Goal: Task Accomplishment & Management: Use online tool/utility

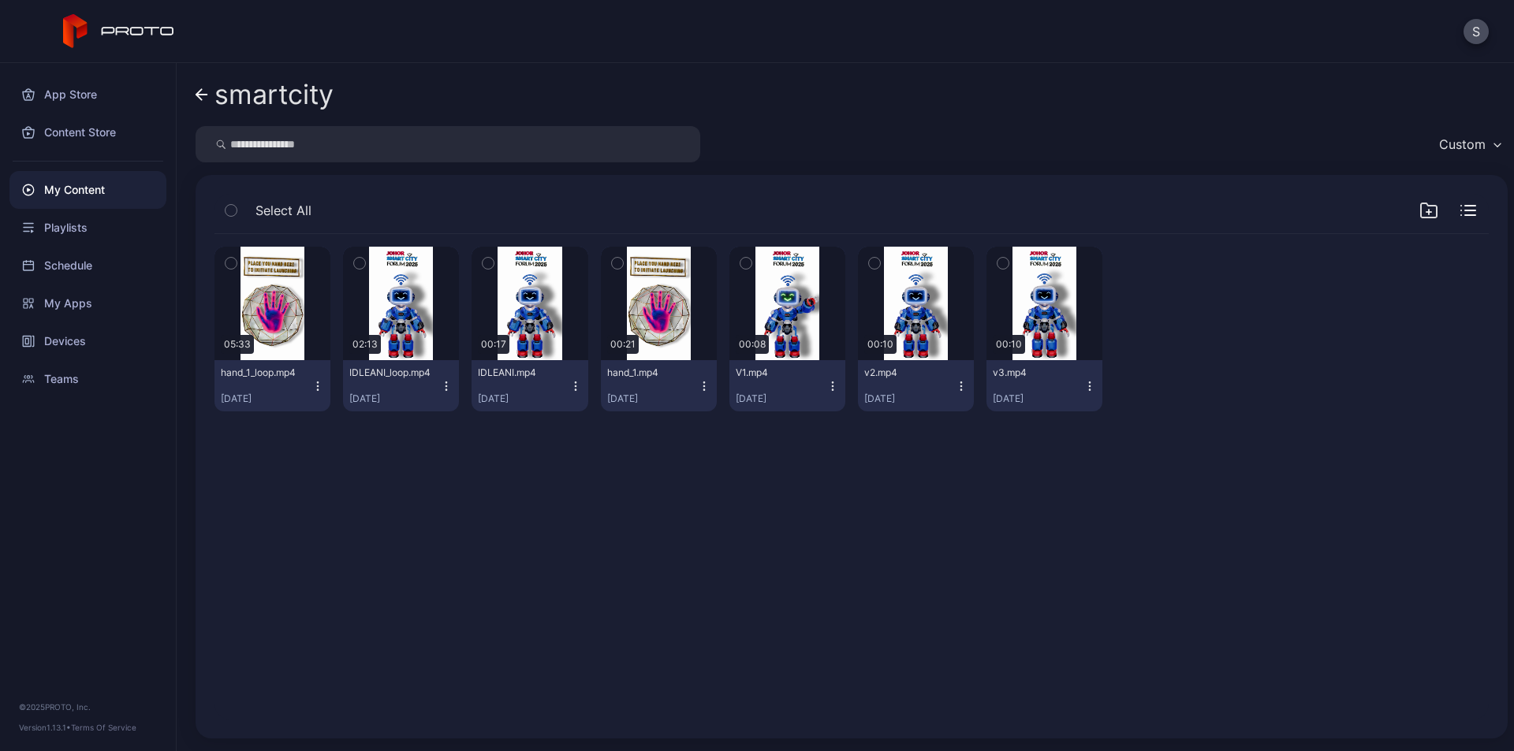
click at [443, 388] on icon "button" at bounding box center [446, 386] width 13 height 13
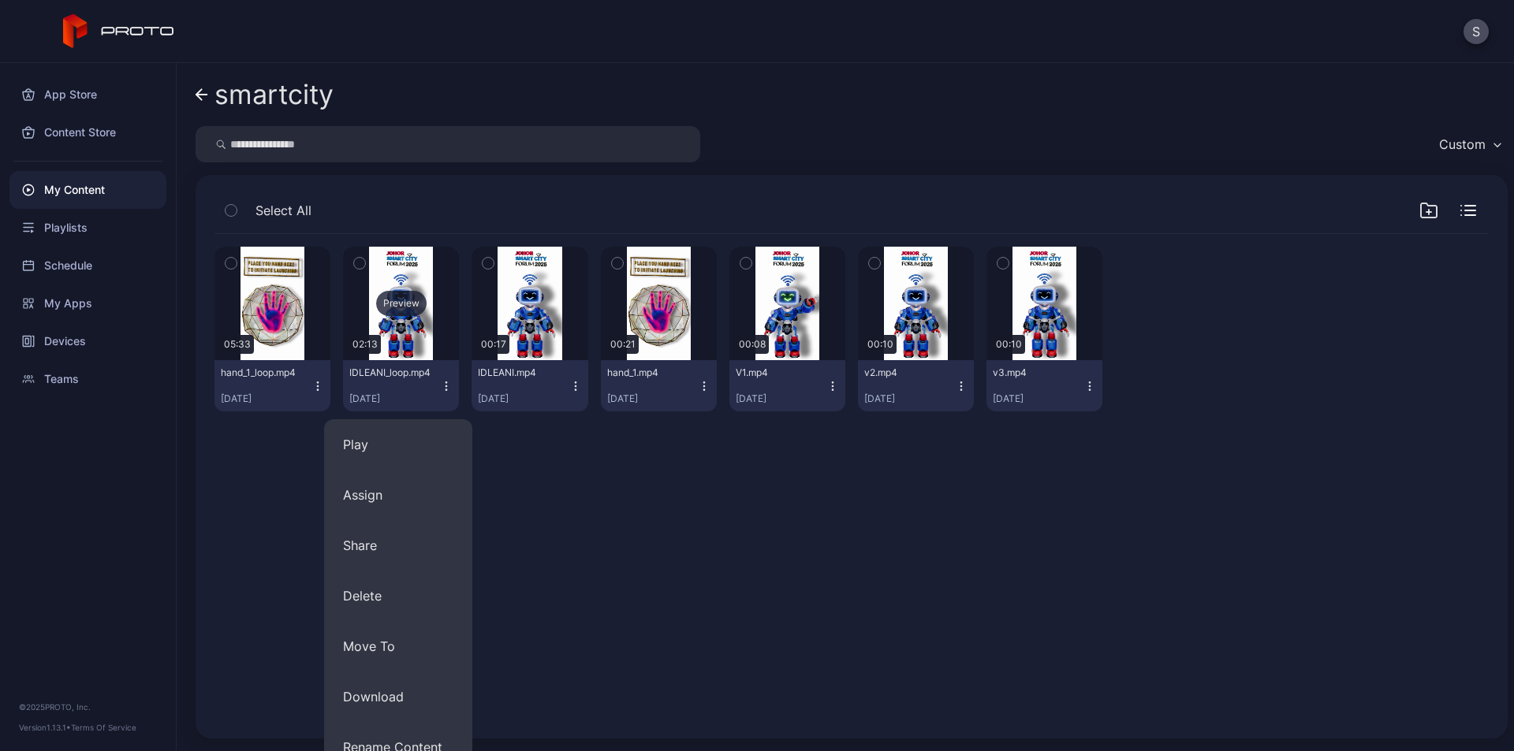
click at [420, 326] on div "Preview" at bounding box center [401, 304] width 116 height 114
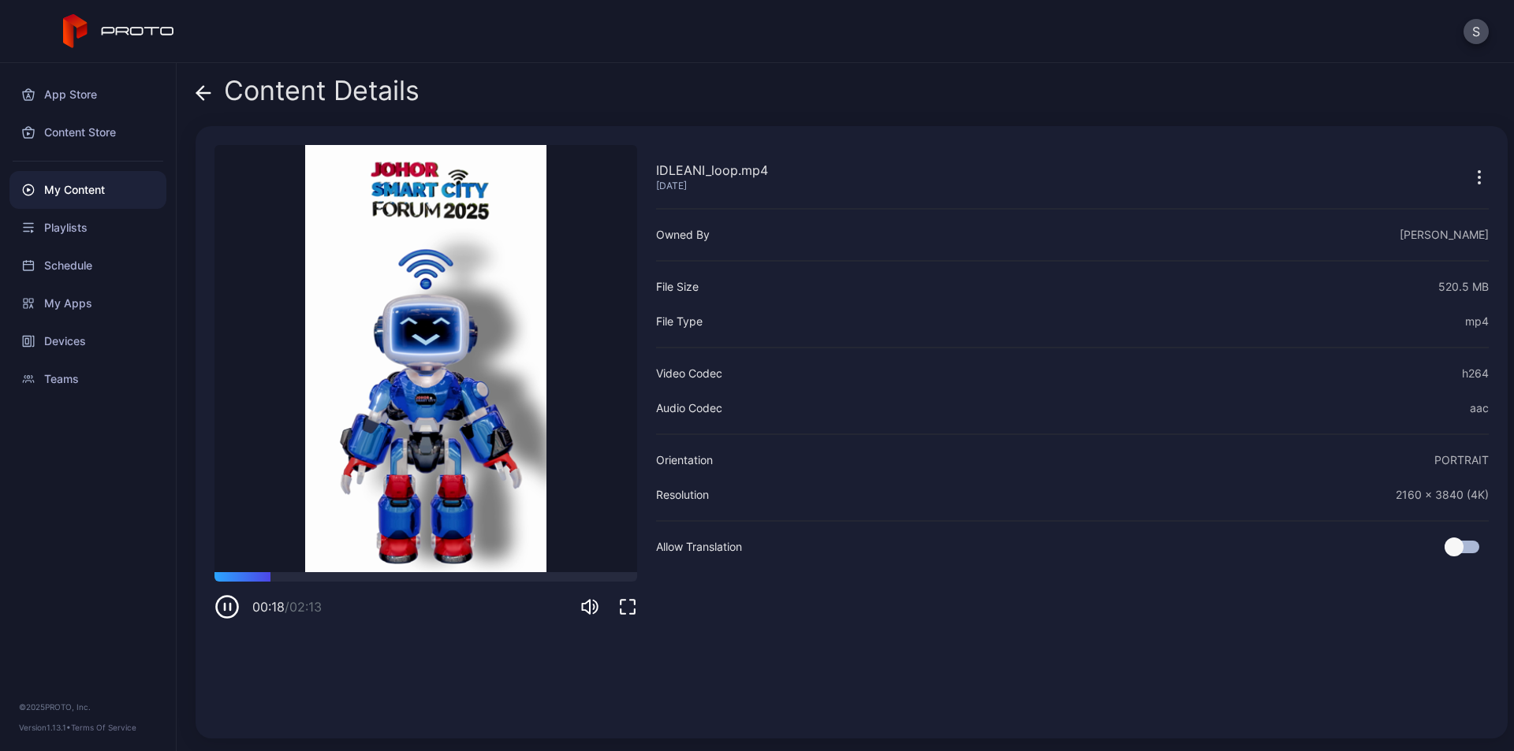
click at [222, 602] on icon "button" at bounding box center [226, 607] width 25 height 25
click at [206, 86] on icon at bounding box center [204, 93] width 16 height 16
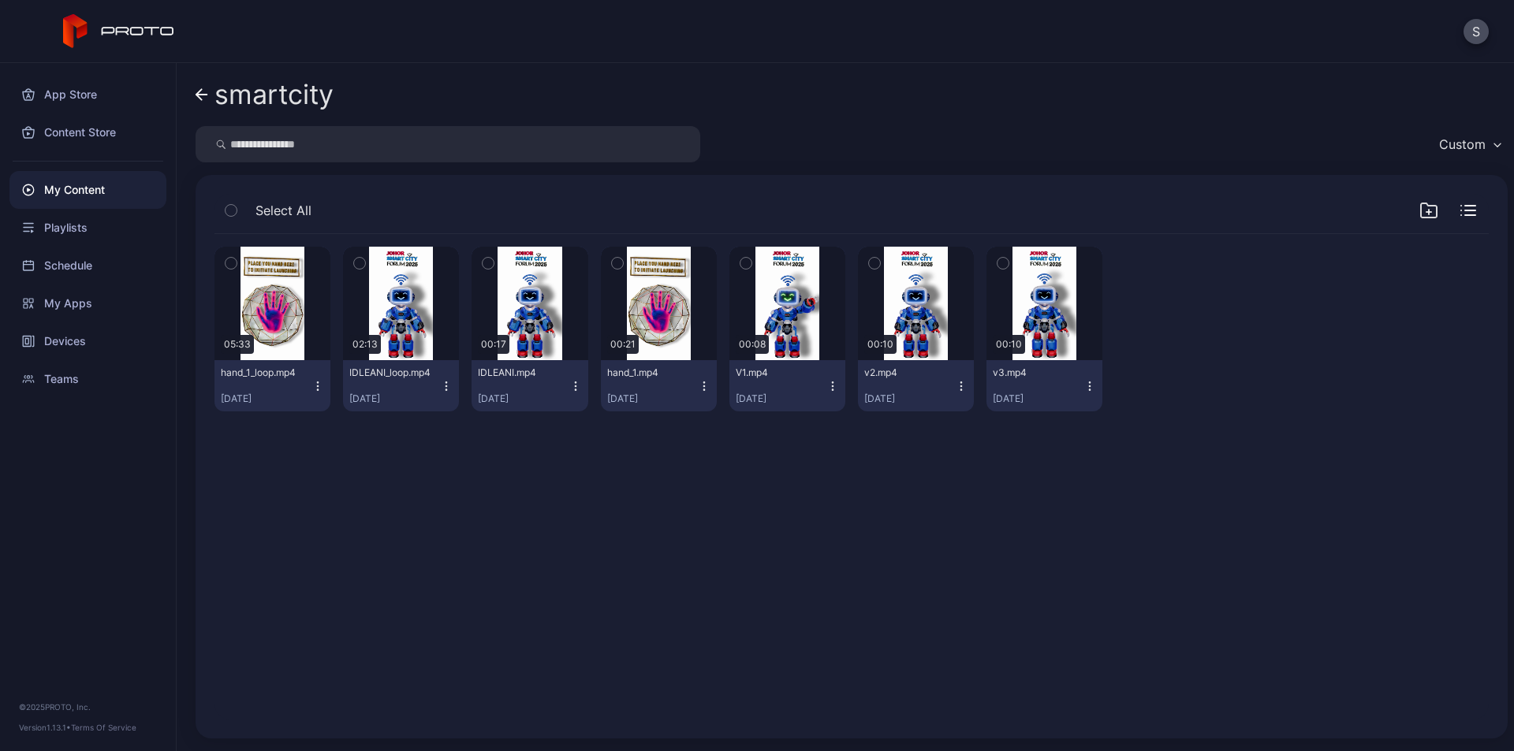
click at [440, 384] on icon "button" at bounding box center [446, 386] width 13 height 13
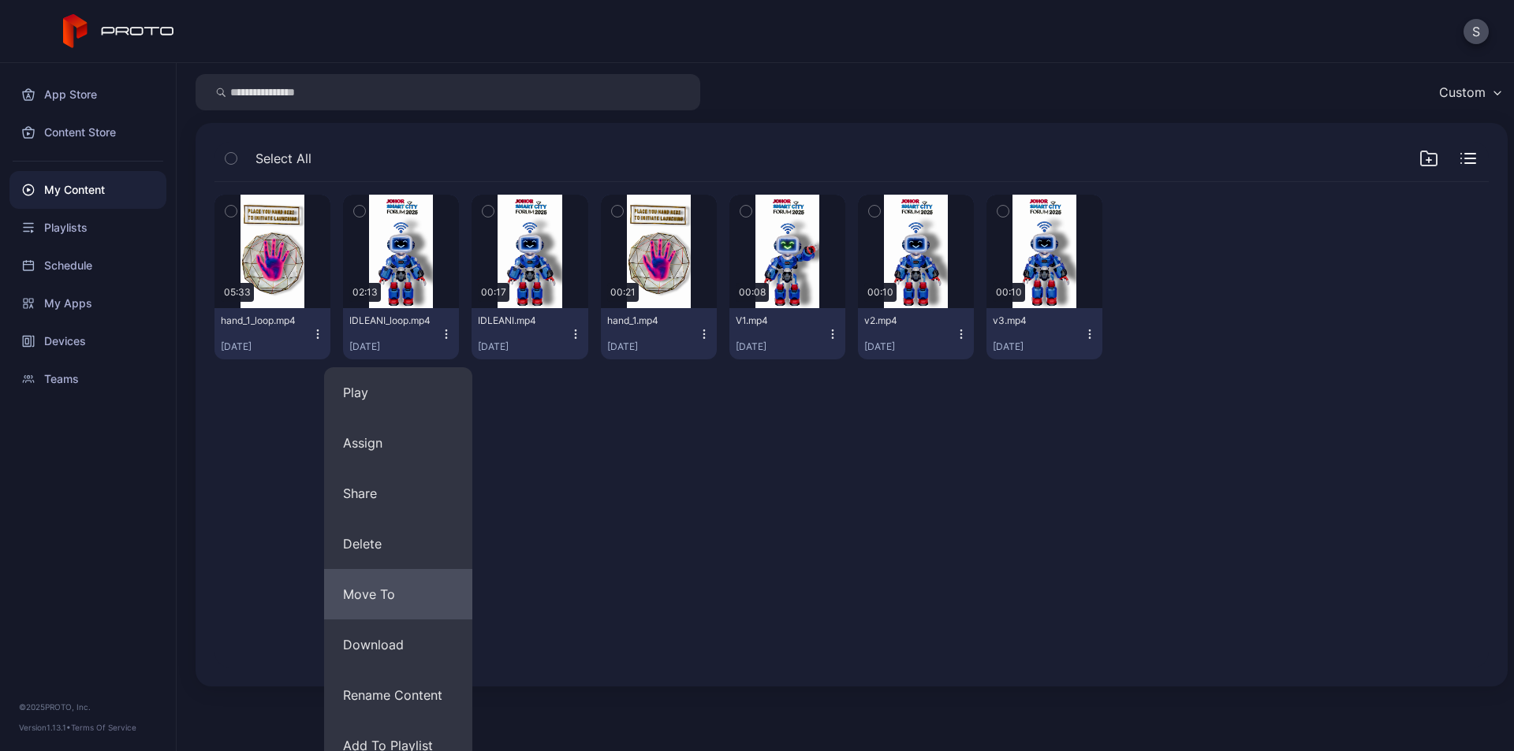
scroll to position [79, 0]
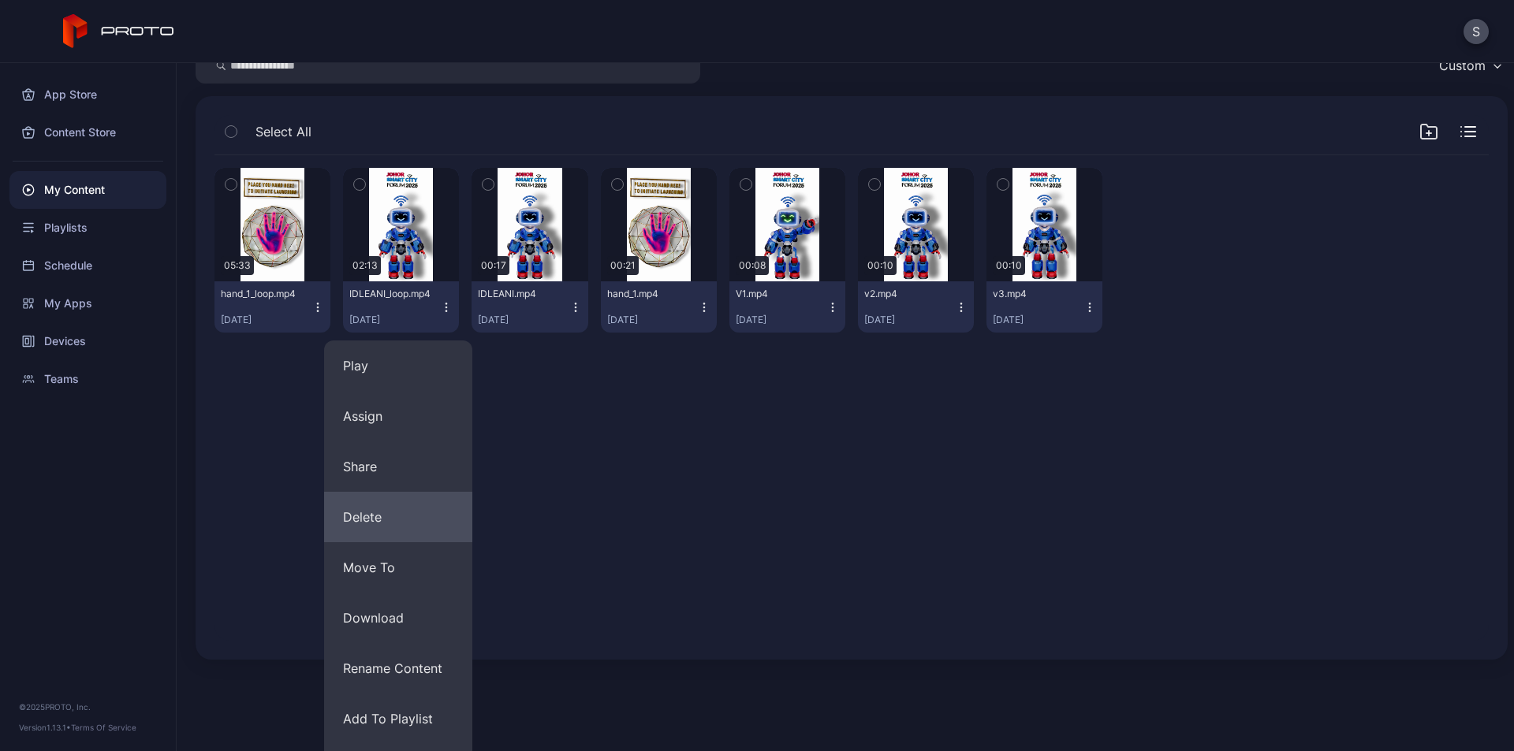
click at [401, 517] on button "Delete" at bounding box center [398, 517] width 148 height 50
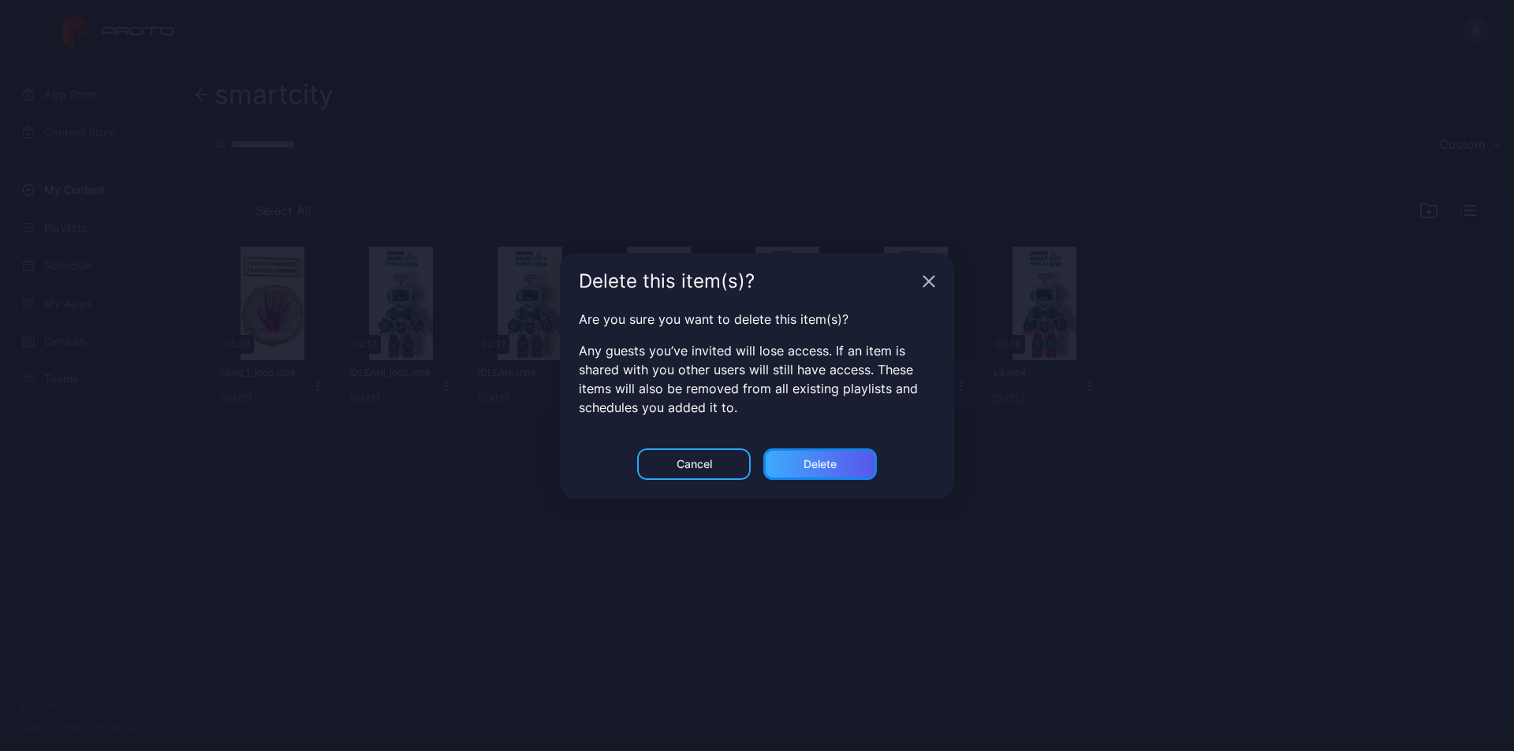
click at [813, 460] on div "Delete" at bounding box center [819, 464] width 33 height 13
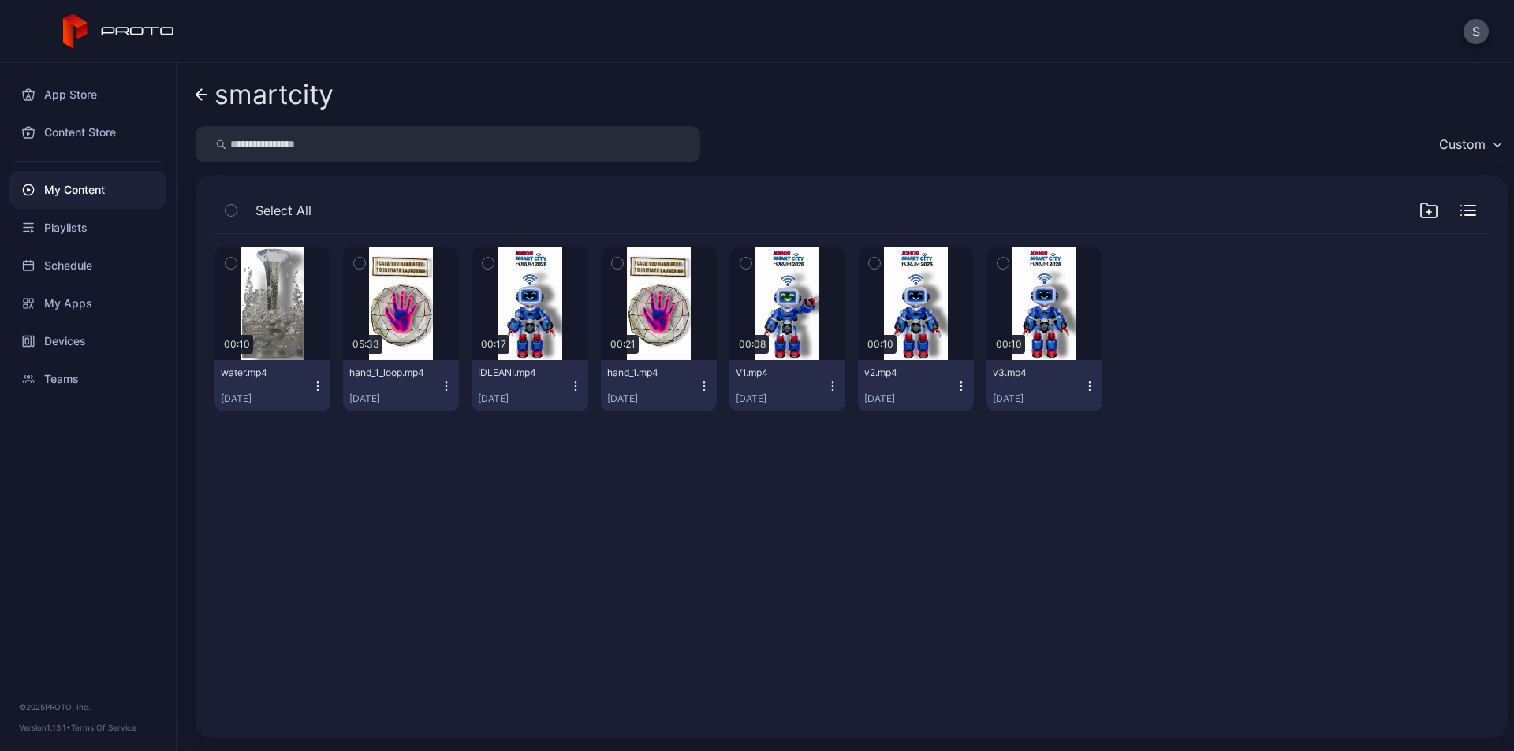
click at [204, 95] on icon at bounding box center [201, 95] width 11 height 0
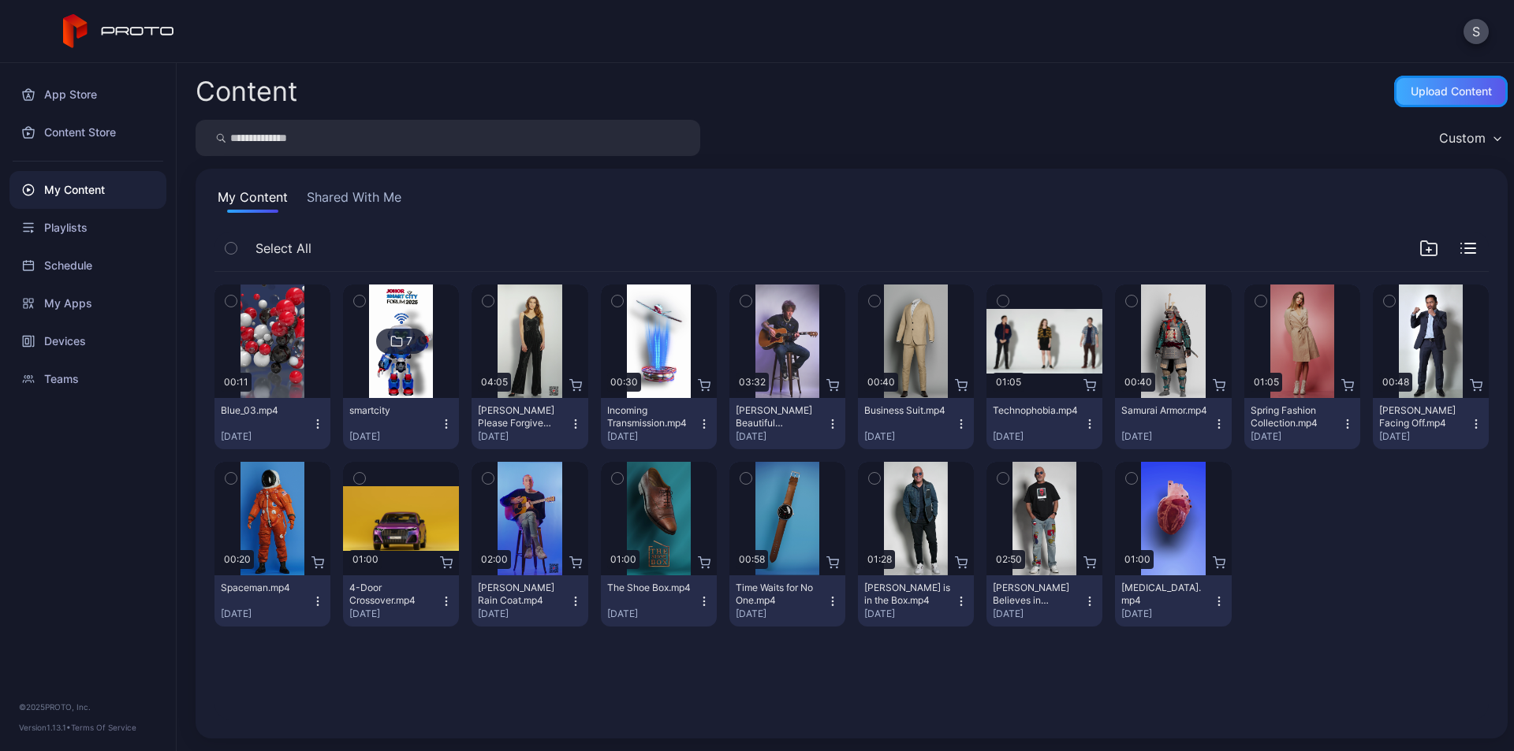
click at [1416, 92] on div "Upload Content" at bounding box center [1451, 91] width 81 height 13
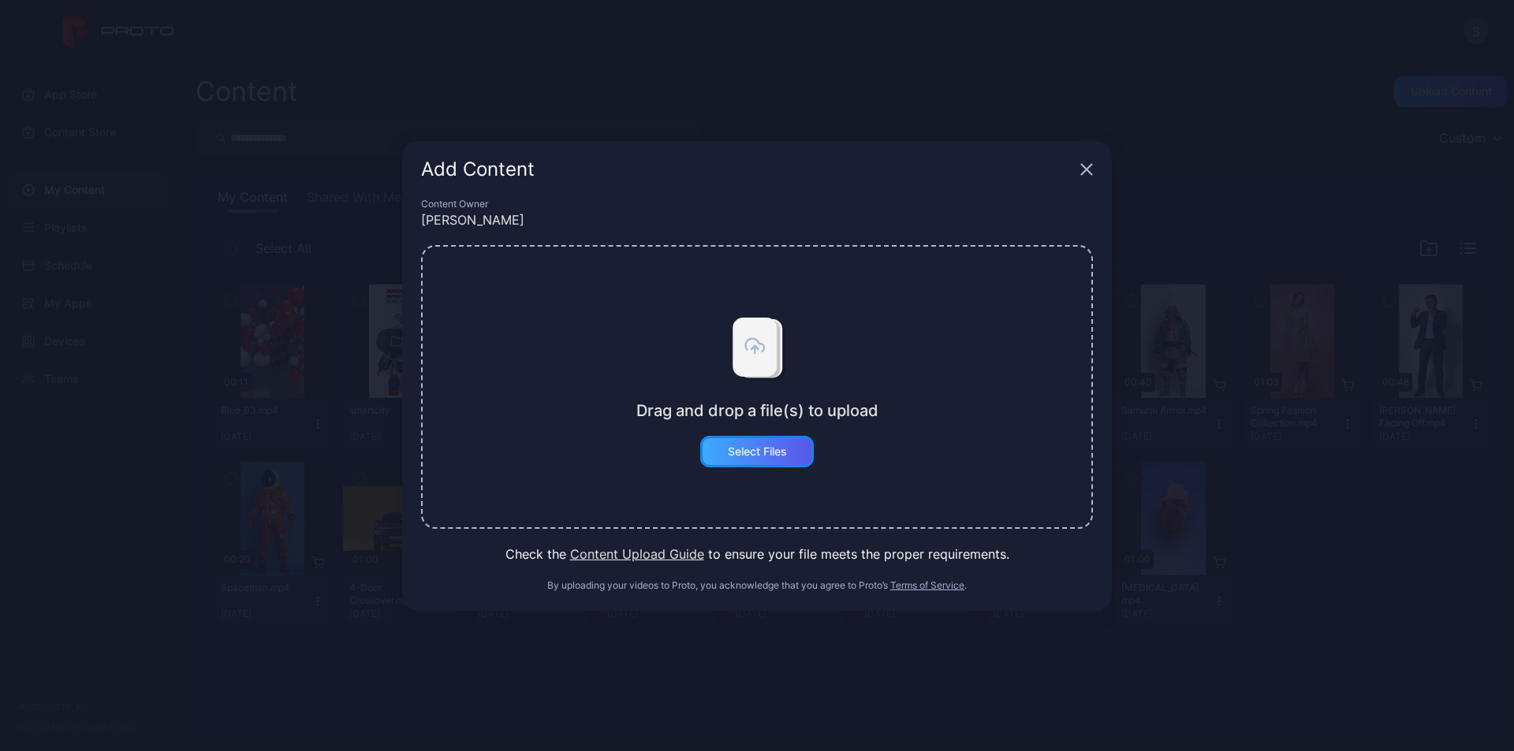
click at [755, 464] on div "Select Files" at bounding box center [757, 452] width 114 height 32
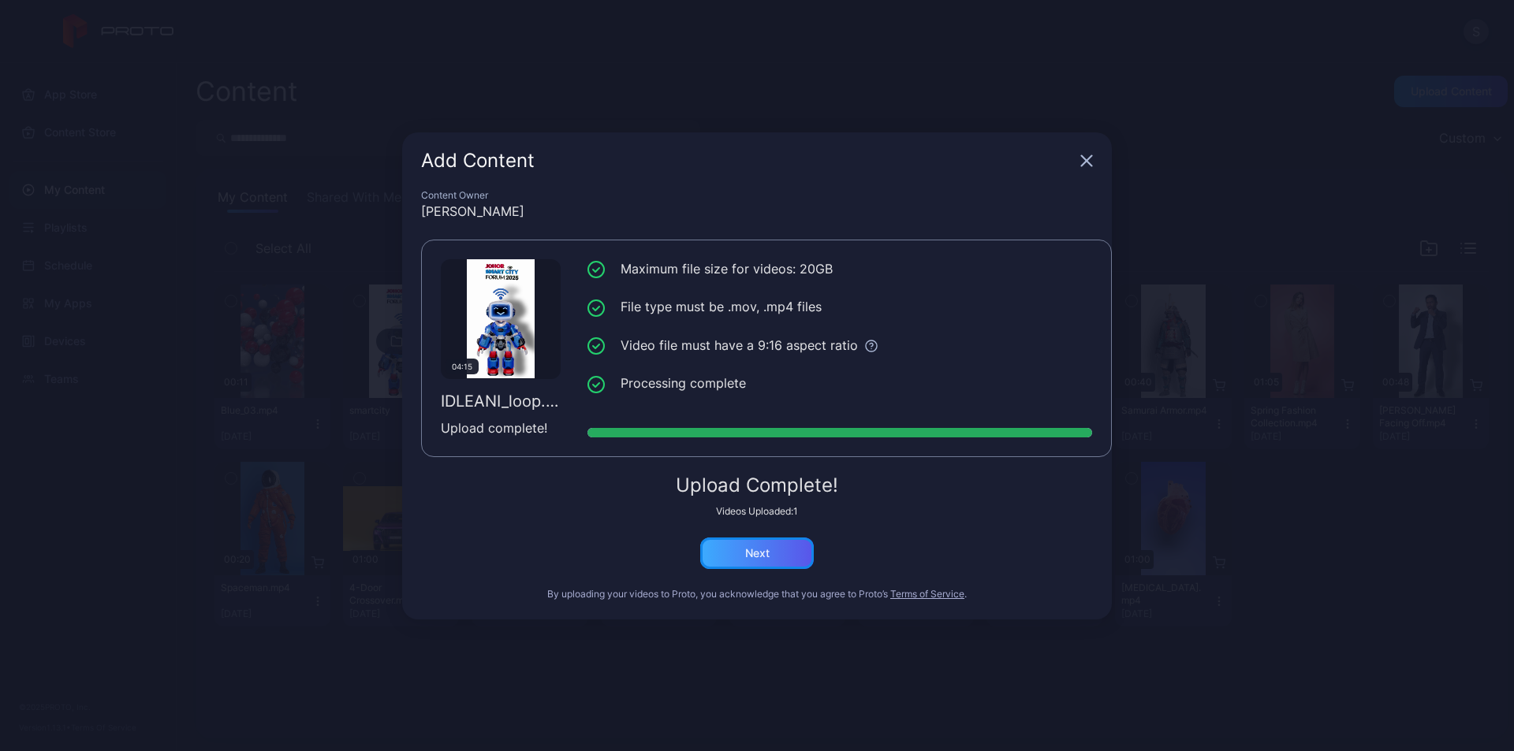
click at [811, 546] on div "Next" at bounding box center [757, 554] width 114 height 32
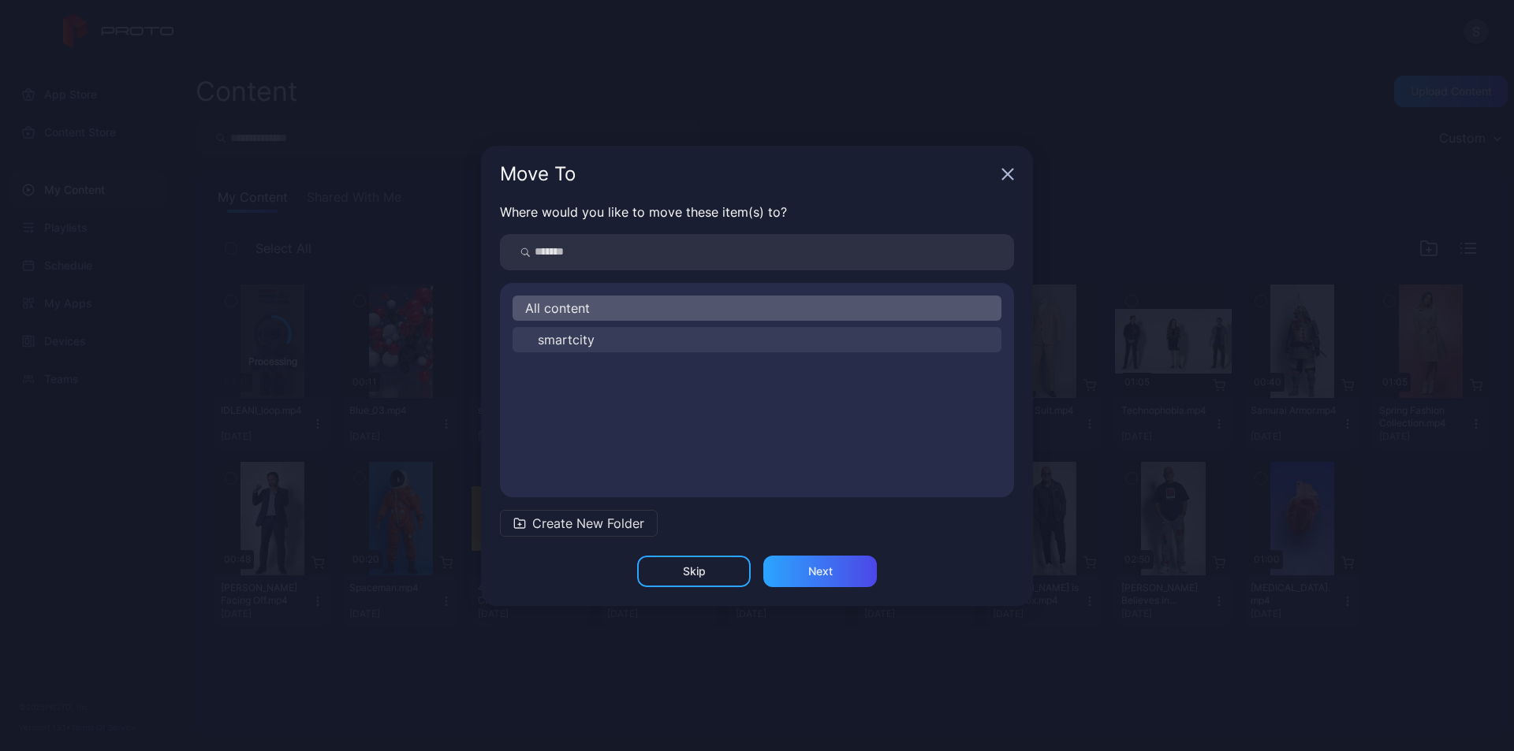
click at [632, 335] on button "smartcity" at bounding box center [757, 339] width 489 height 25
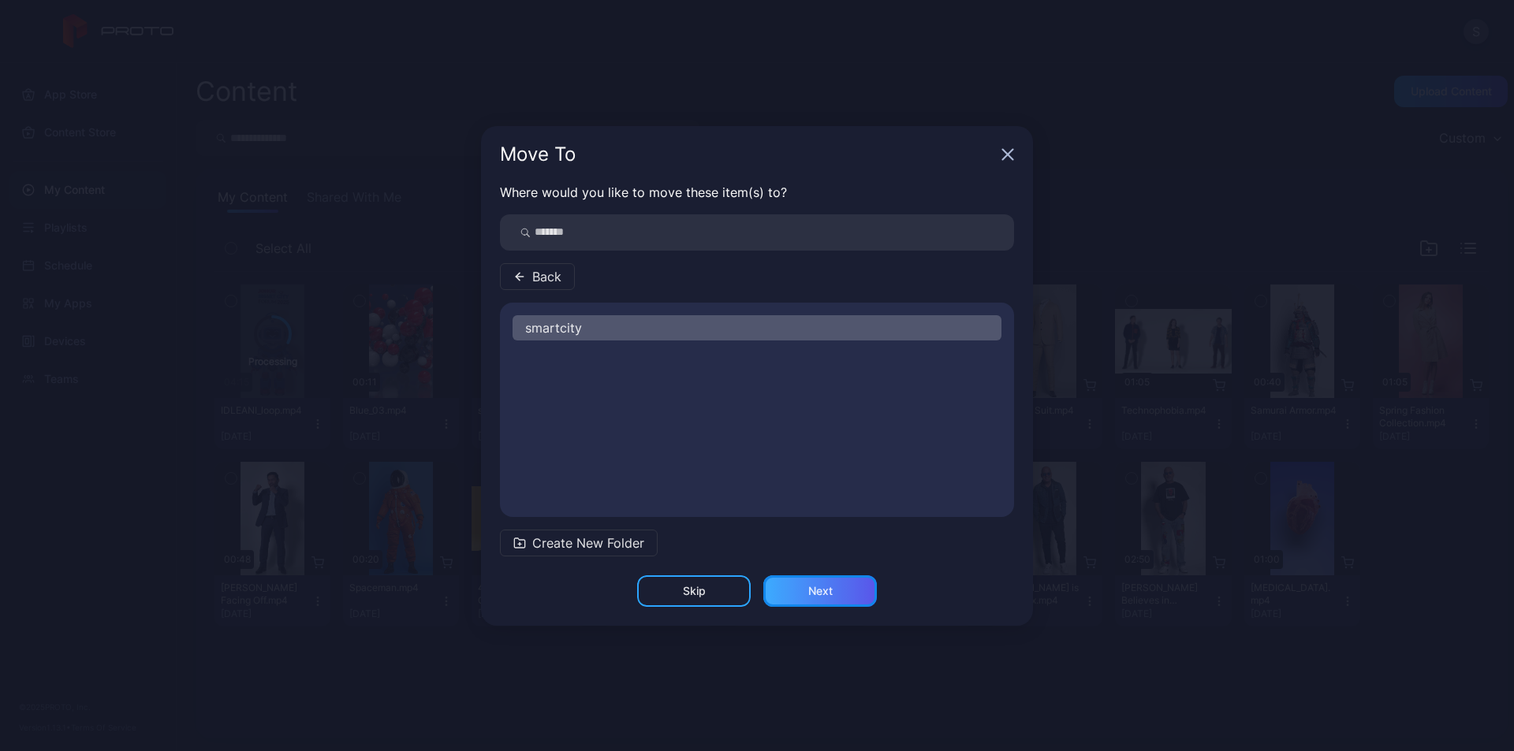
click at [818, 596] on div "Next" at bounding box center [820, 591] width 24 height 13
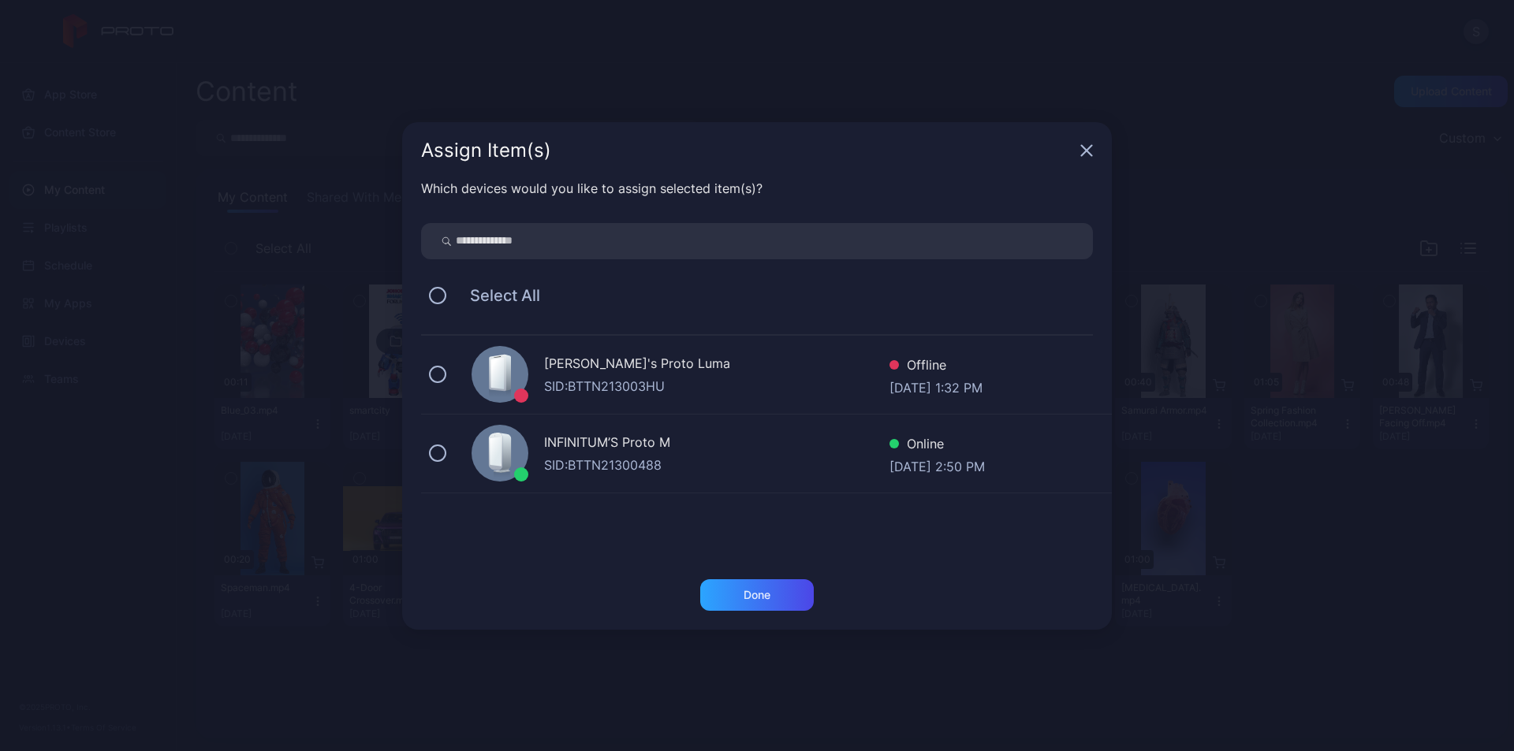
click at [618, 451] on div "INFINITUM’S Proto M" at bounding box center [716, 444] width 345 height 23
click at [744, 602] on div "Done" at bounding box center [757, 596] width 114 height 32
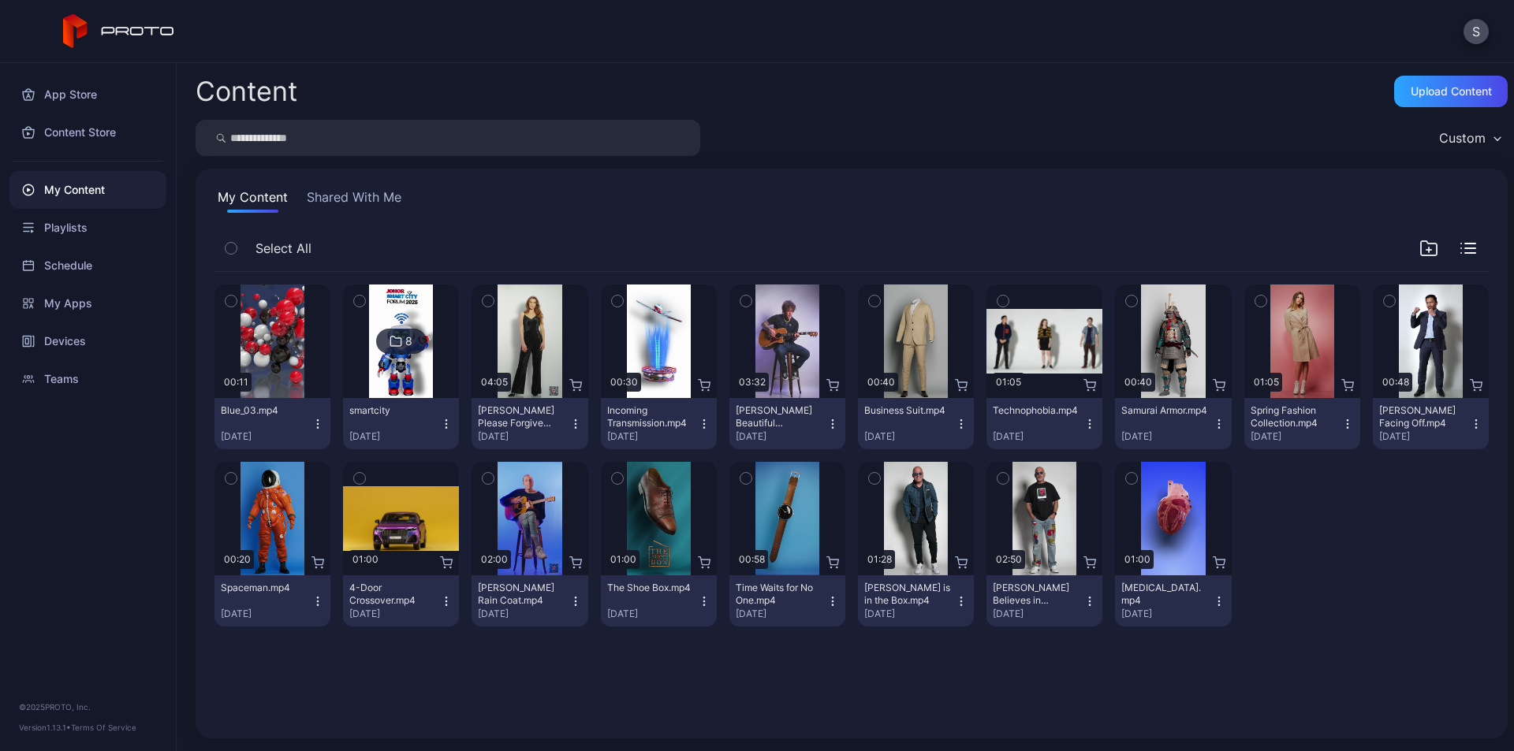
click at [400, 335] on div "8" at bounding box center [401, 341] width 50 height 25
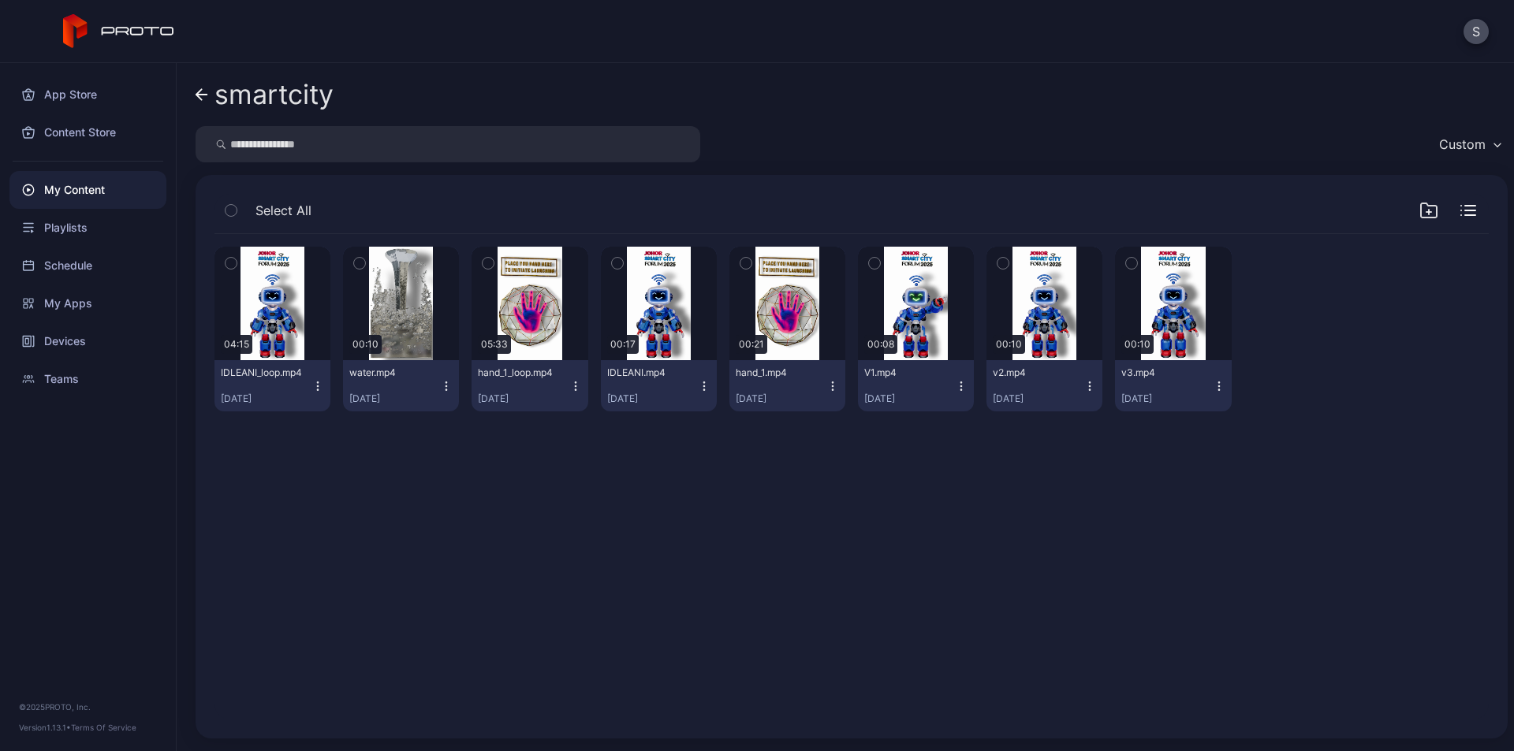
click at [315, 382] on icon "button" at bounding box center [317, 386] width 13 height 13
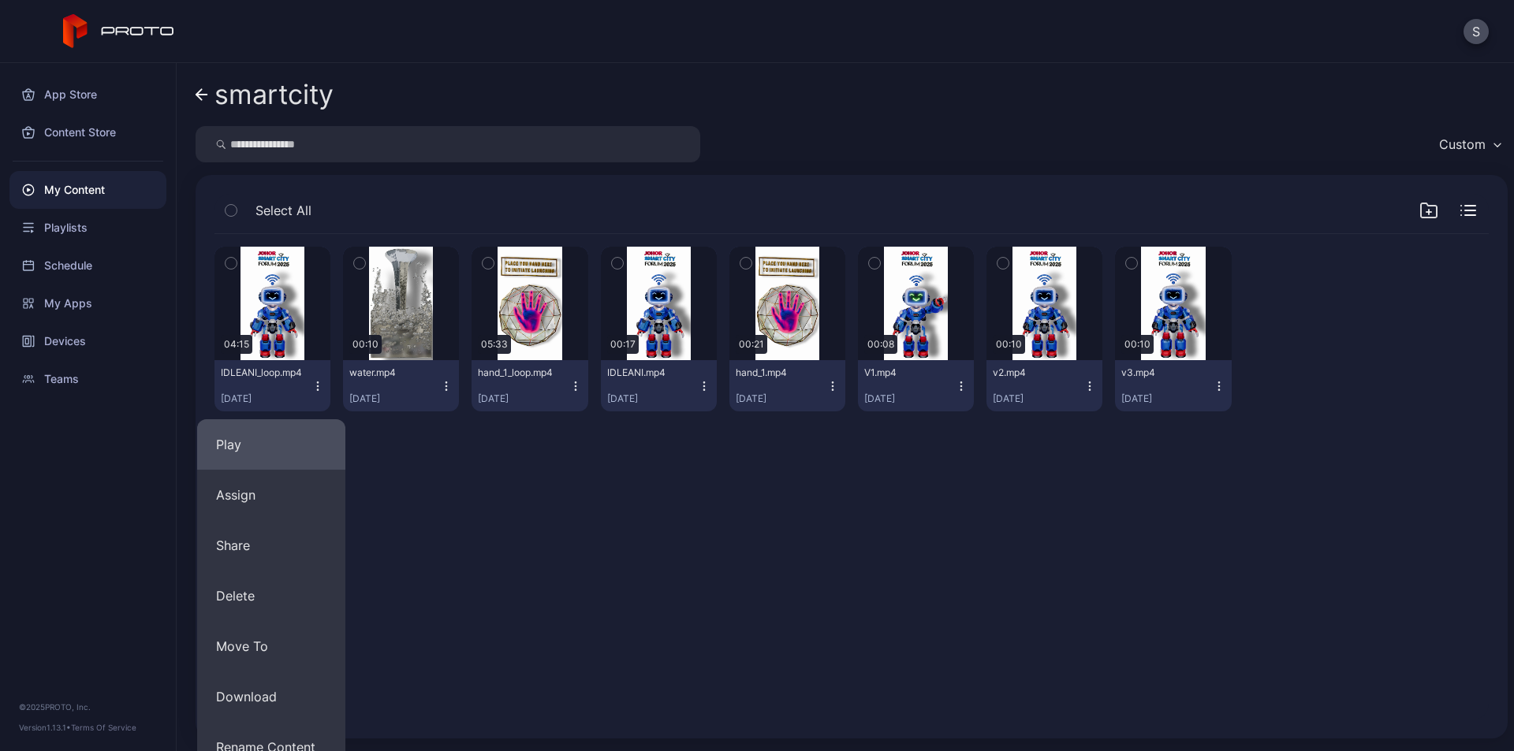
click at [281, 449] on button "Play" at bounding box center [271, 444] width 148 height 50
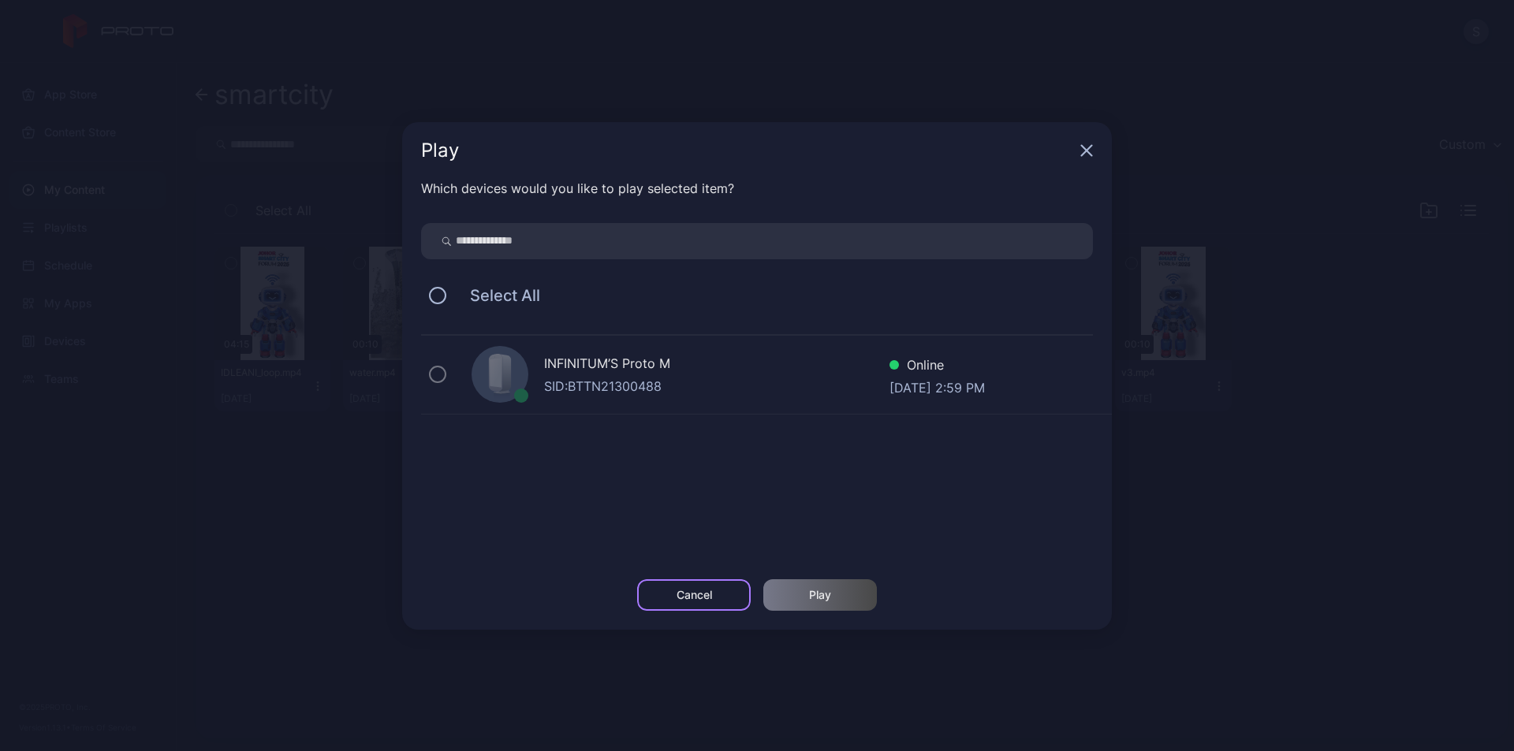
click at [718, 599] on div "Cancel" at bounding box center [694, 596] width 114 height 32
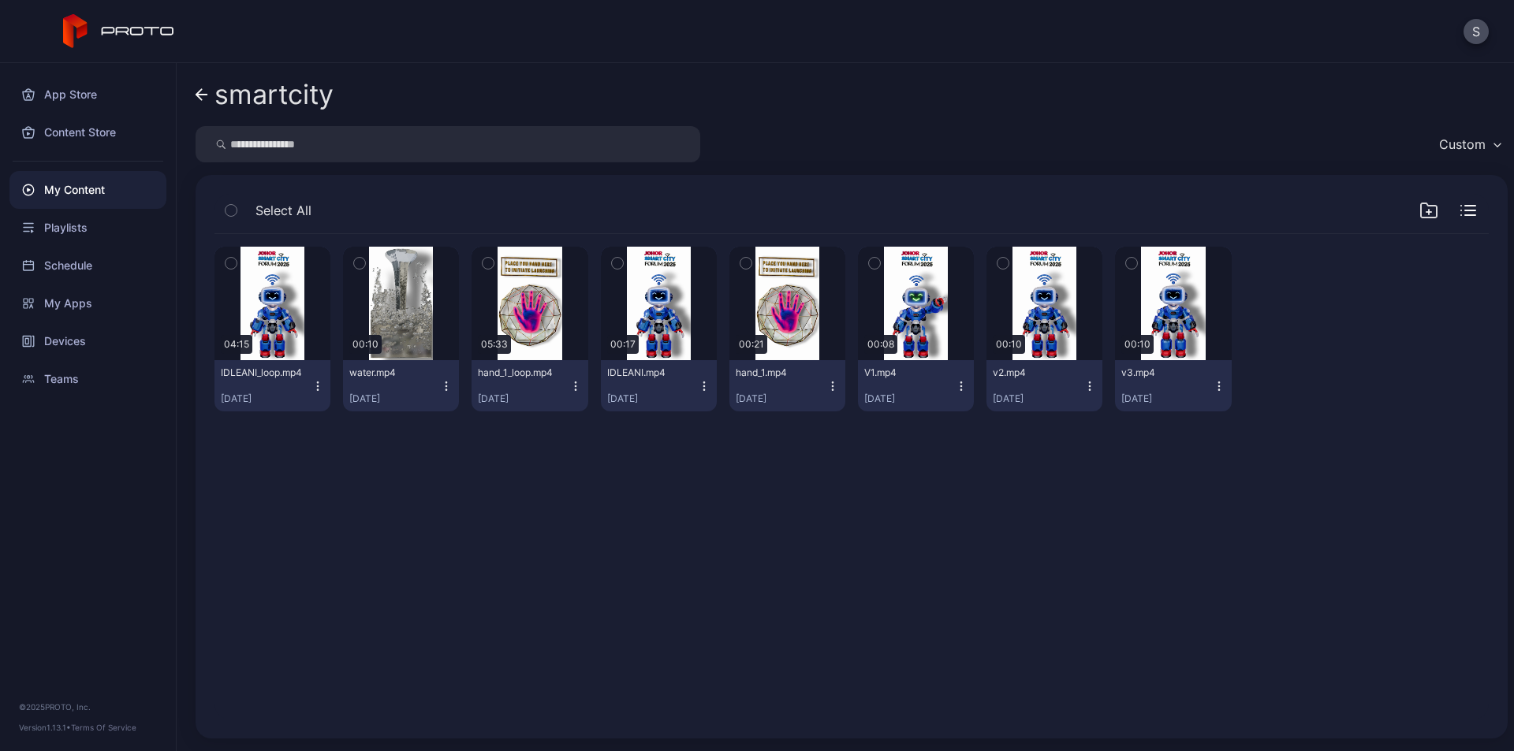
click at [312, 382] on icon "button" at bounding box center [317, 386] width 13 height 13
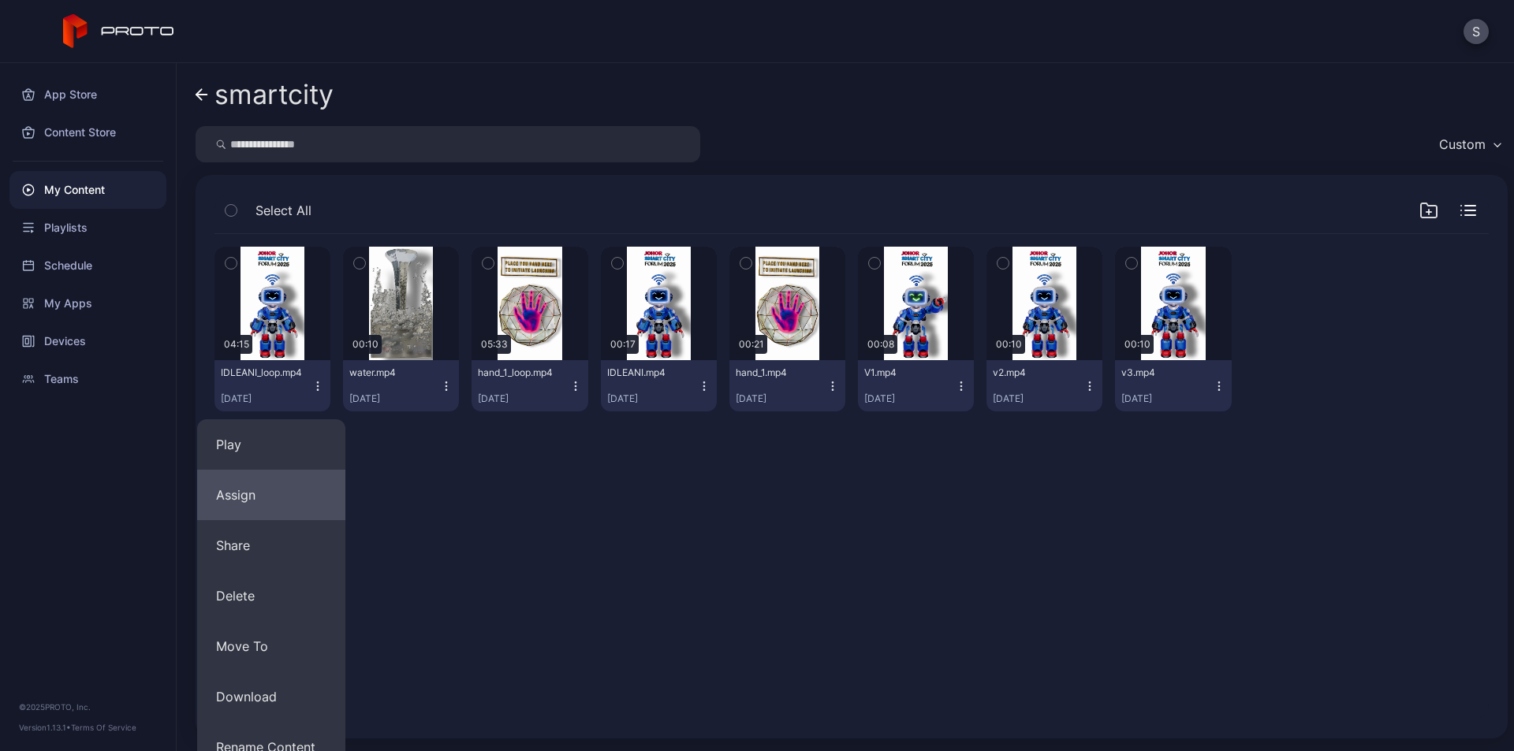
click at [267, 483] on button "Assign" at bounding box center [271, 495] width 148 height 50
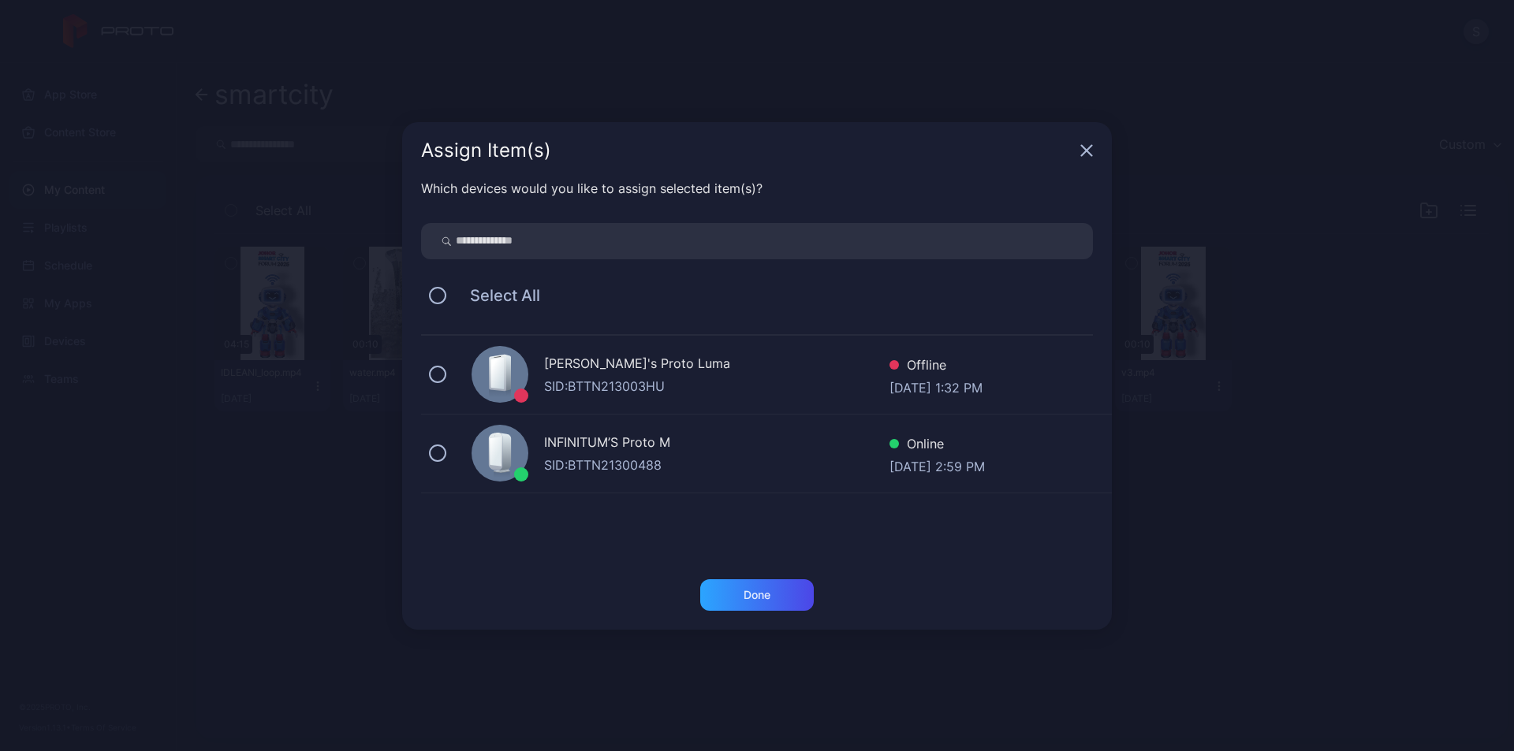
click at [551, 456] on div "SID: BTTN21300488" at bounding box center [716, 465] width 345 height 19
click at [780, 607] on div "Done" at bounding box center [757, 596] width 114 height 32
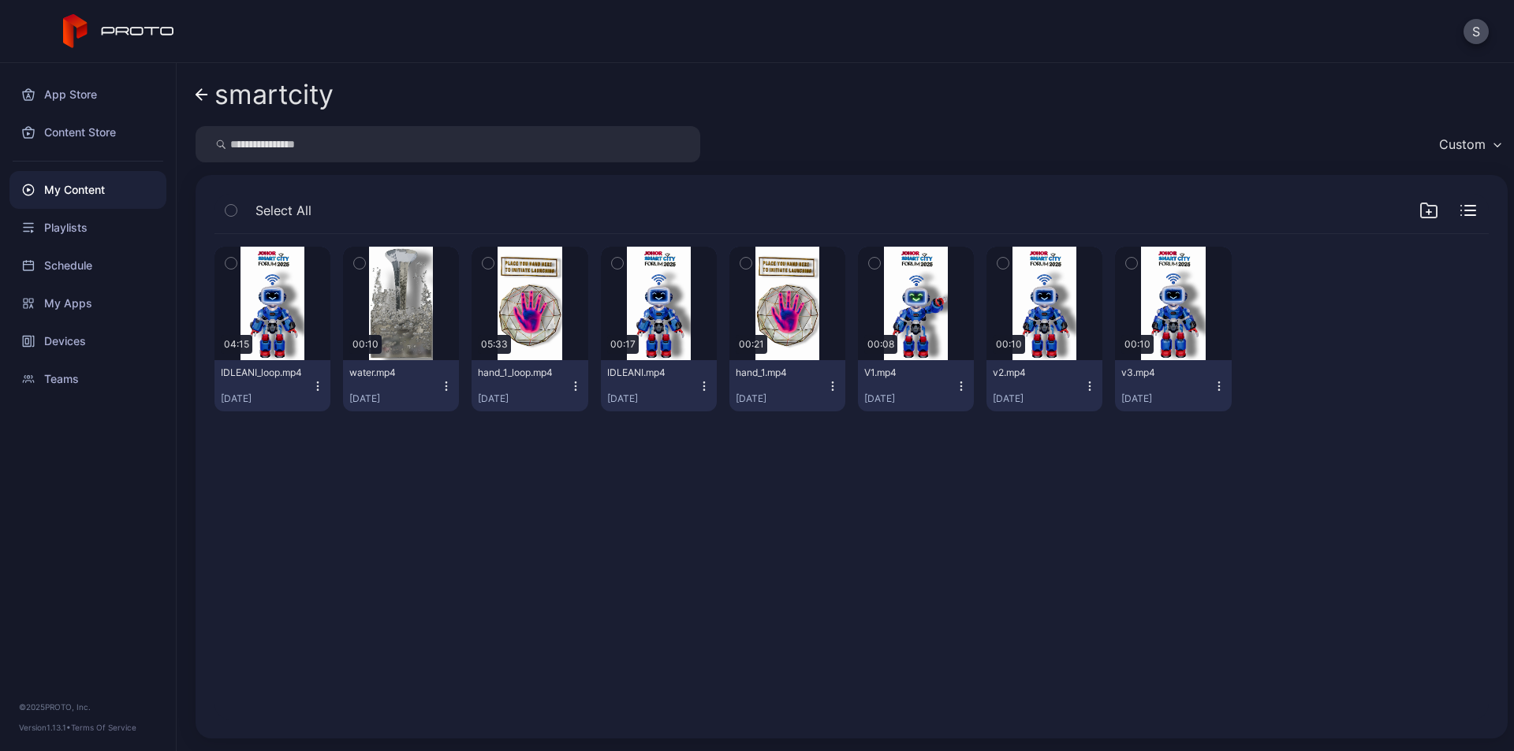
click at [319, 380] on icon "button" at bounding box center [317, 386] width 13 height 13
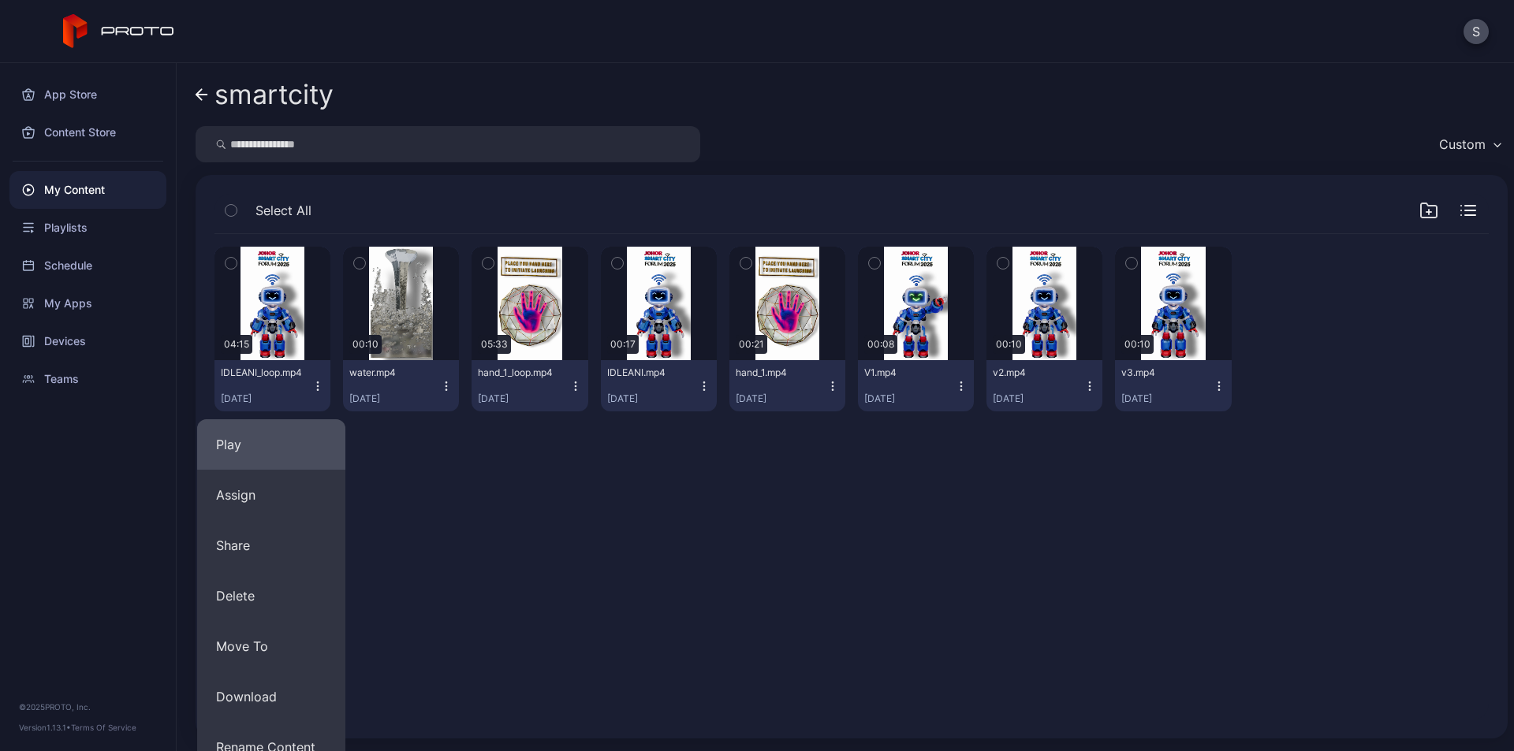
click at [286, 437] on button "Play" at bounding box center [271, 444] width 148 height 50
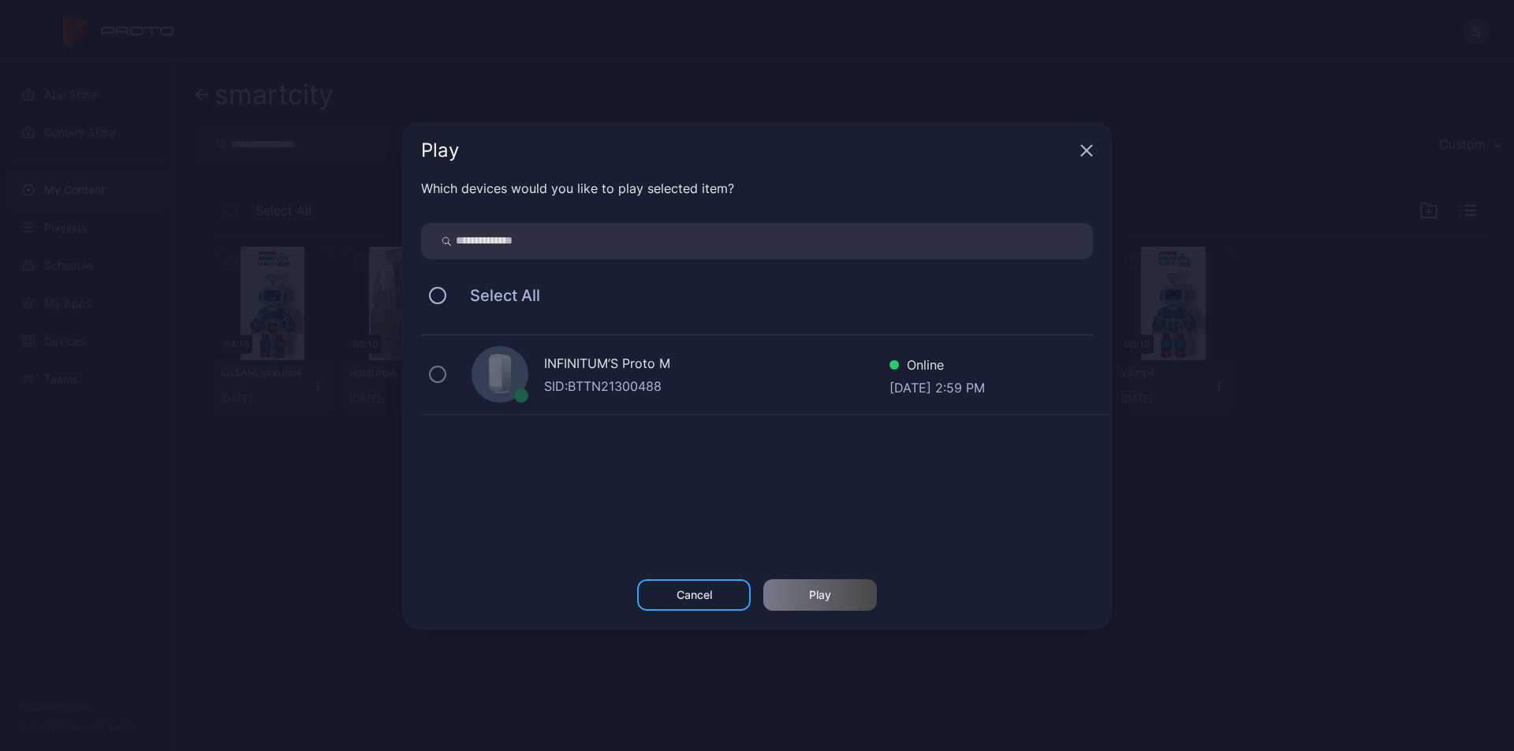
click at [587, 400] on div "INFINITUM’S Proto M SID: BTTN21300488 Online [DATE] 2:59 PM" at bounding box center [766, 375] width 691 height 79
click at [730, 597] on div "Cancel" at bounding box center [694, 596] width 114 height 32
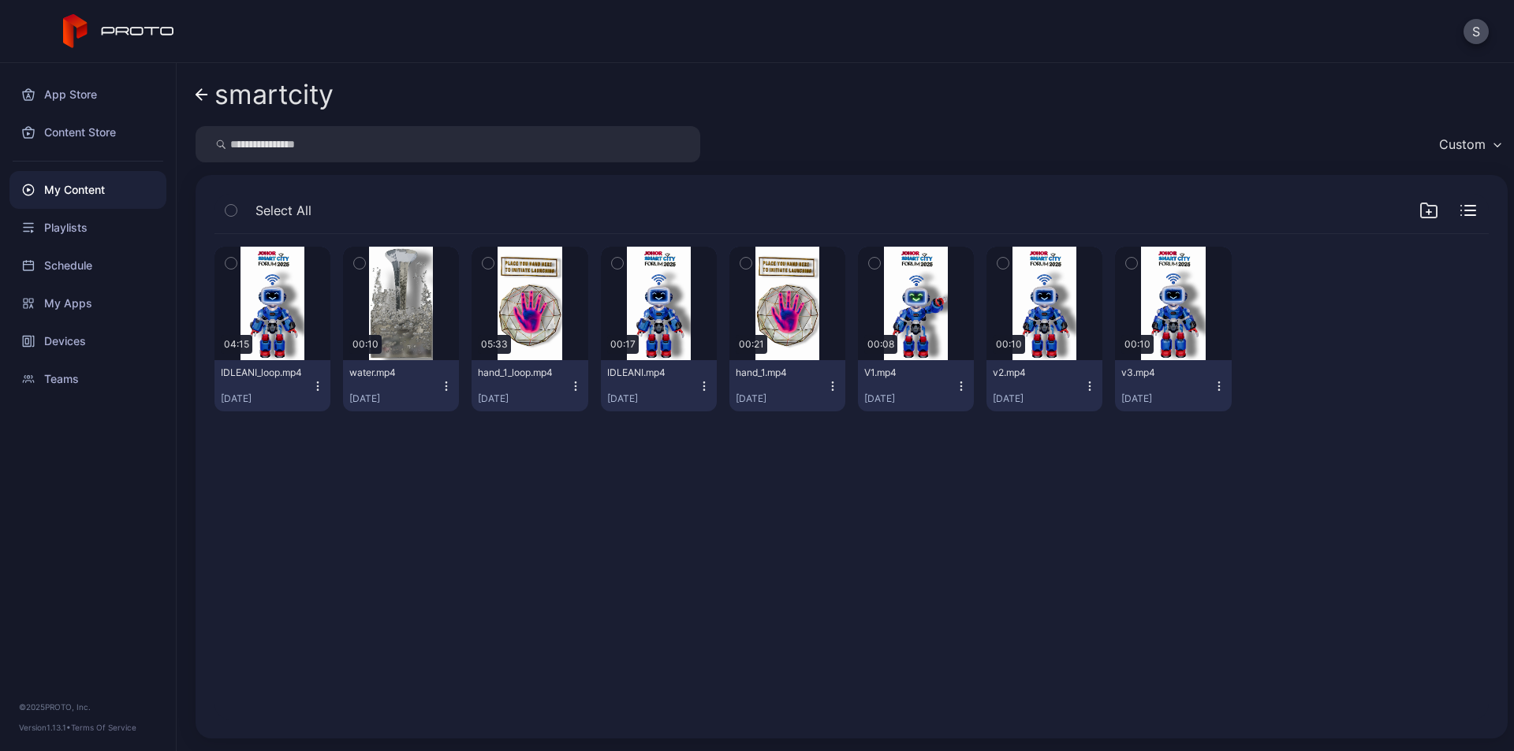
click at [193, 88] on div "smartcity Custom Select All Preview 04:15 IDLEANI_loop.mp4 [DATE] Preview 00:10…" at bounding box center [845, 407] width 1337 height 688
click at [201, 101] on icon at bounding box center [202, 94] width 13 height 13
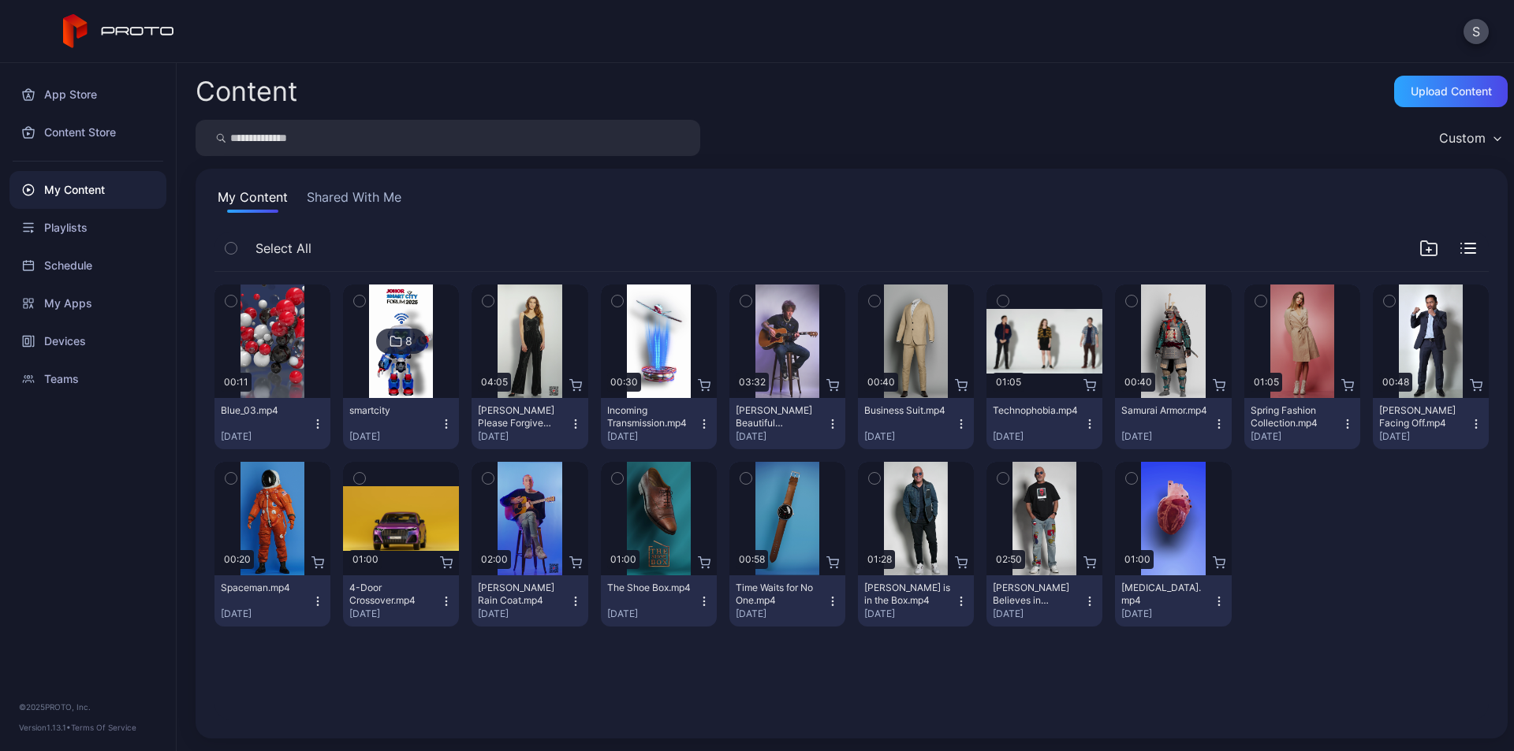
click at [446, 418] on icon "button" at bounding box center [446, 424] width 13 height 13
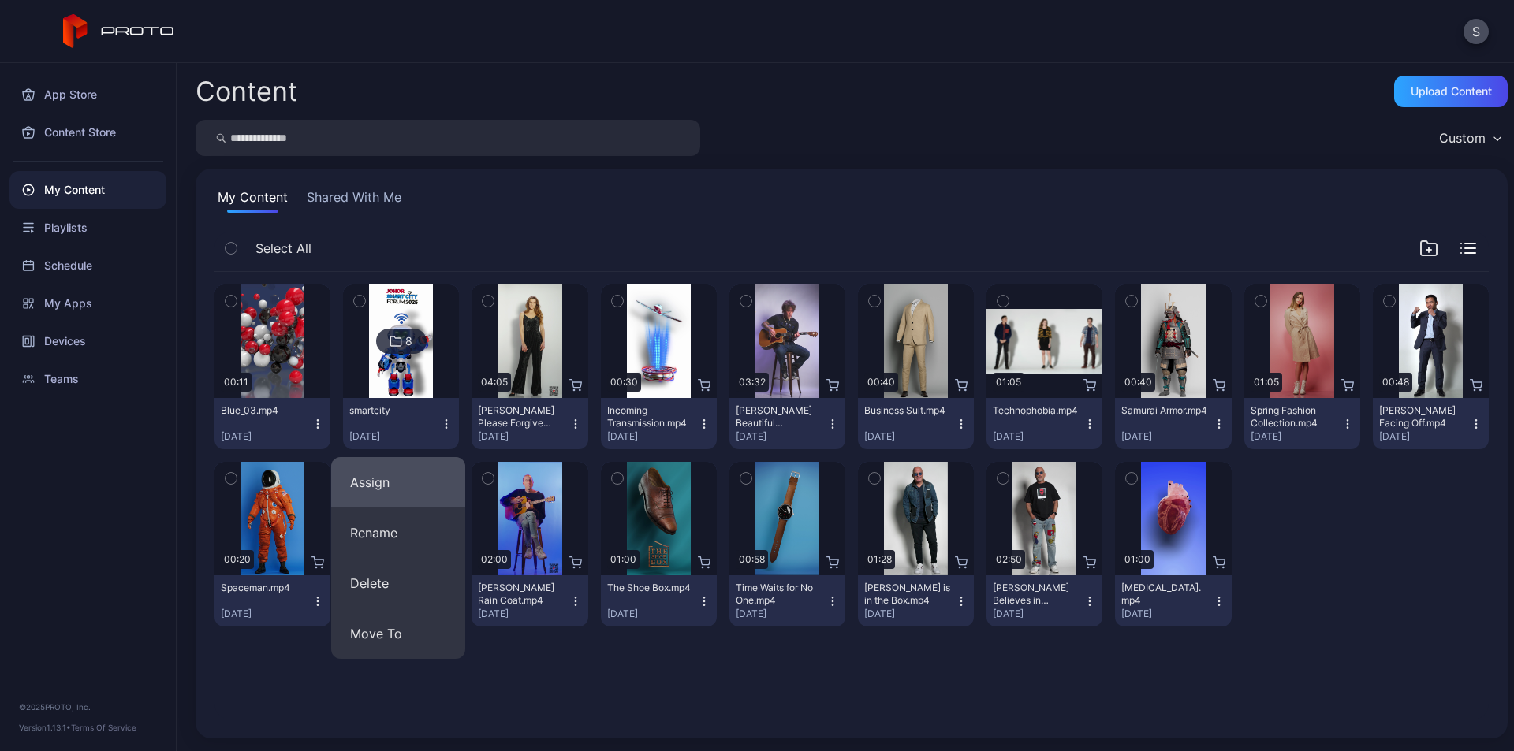
click at [427, 479] on button "Assign" at bounding box center [398, 482] width 134 height 50
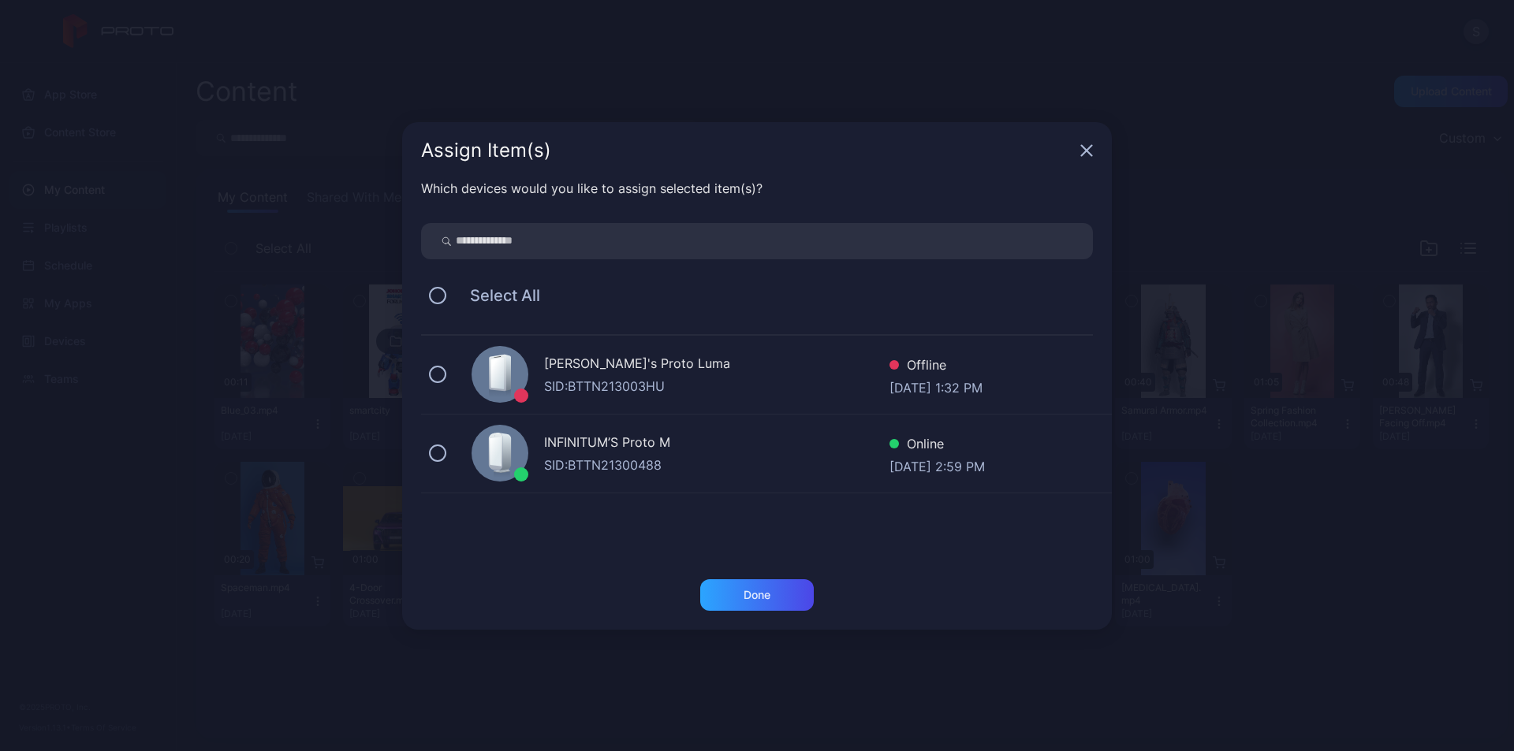
click at [573, 438] on div "INFINITUM’S Proto M" at bounding box center [716, 444] width 345 height 23
click at [770, 606] on div "Done" at bounding box center [757, 596] width 114 height 32
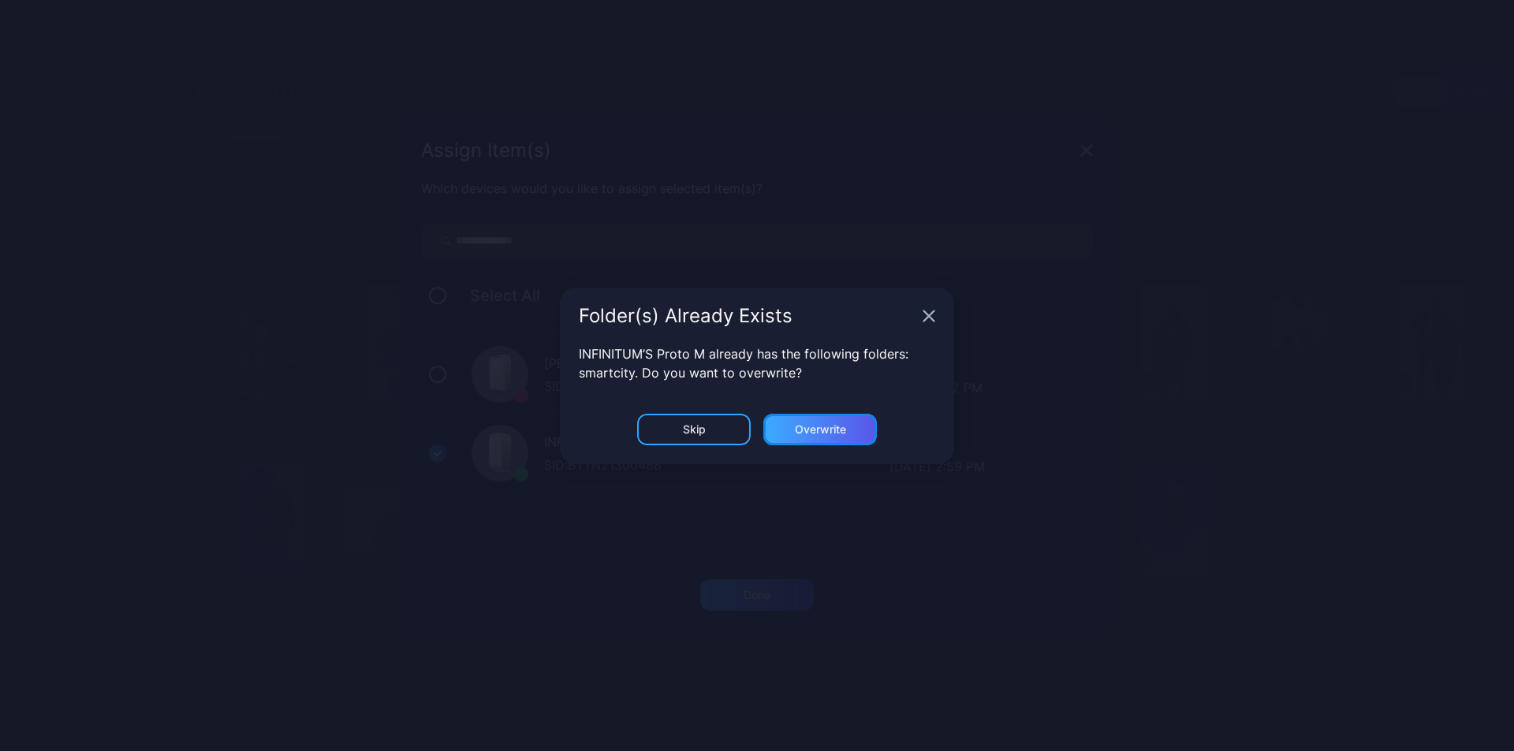
click at [836, 430] on div "Overwrite" at bounding box center [820, 429] width 51 height 13
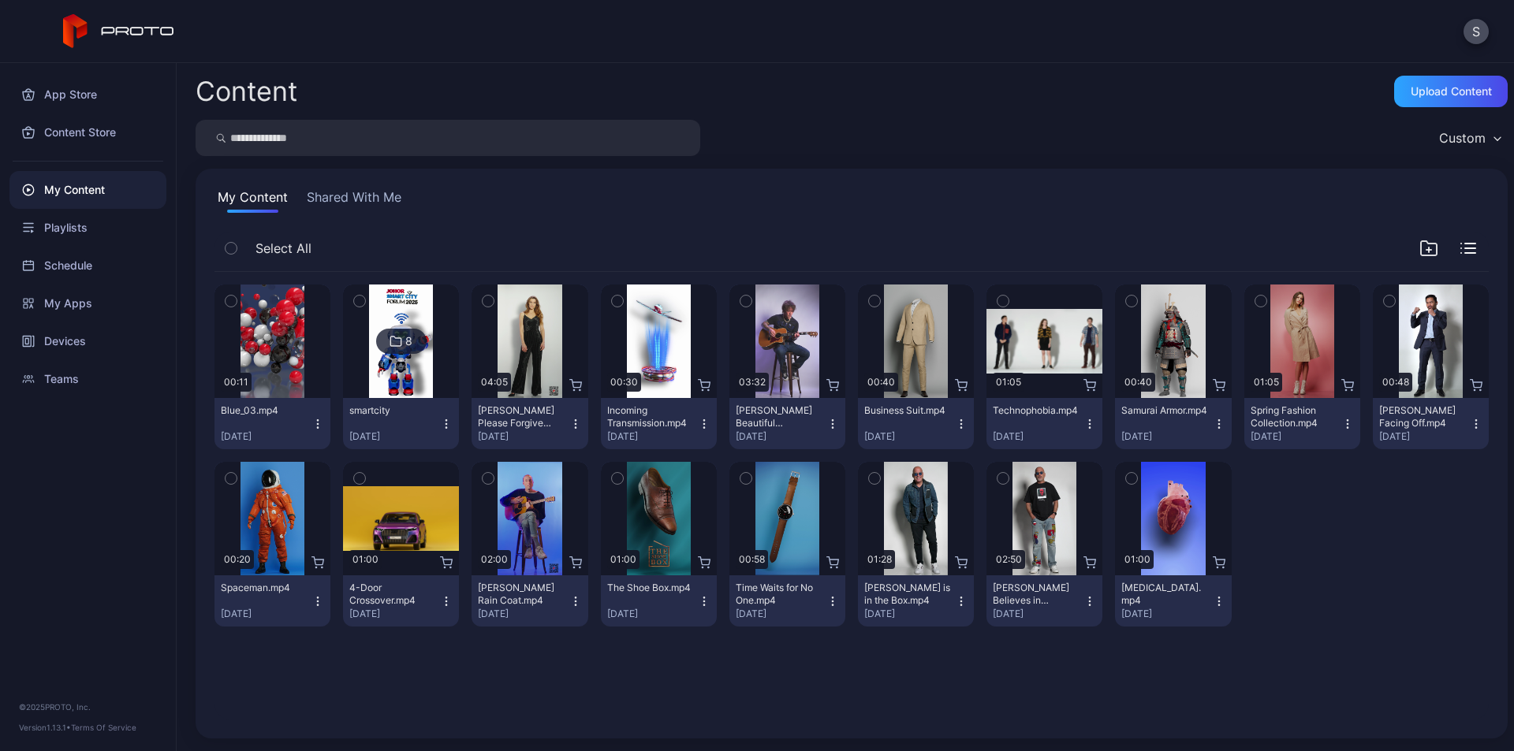
click at [399, 343] on icon at bounding box center [396, 341] width 10 height 9
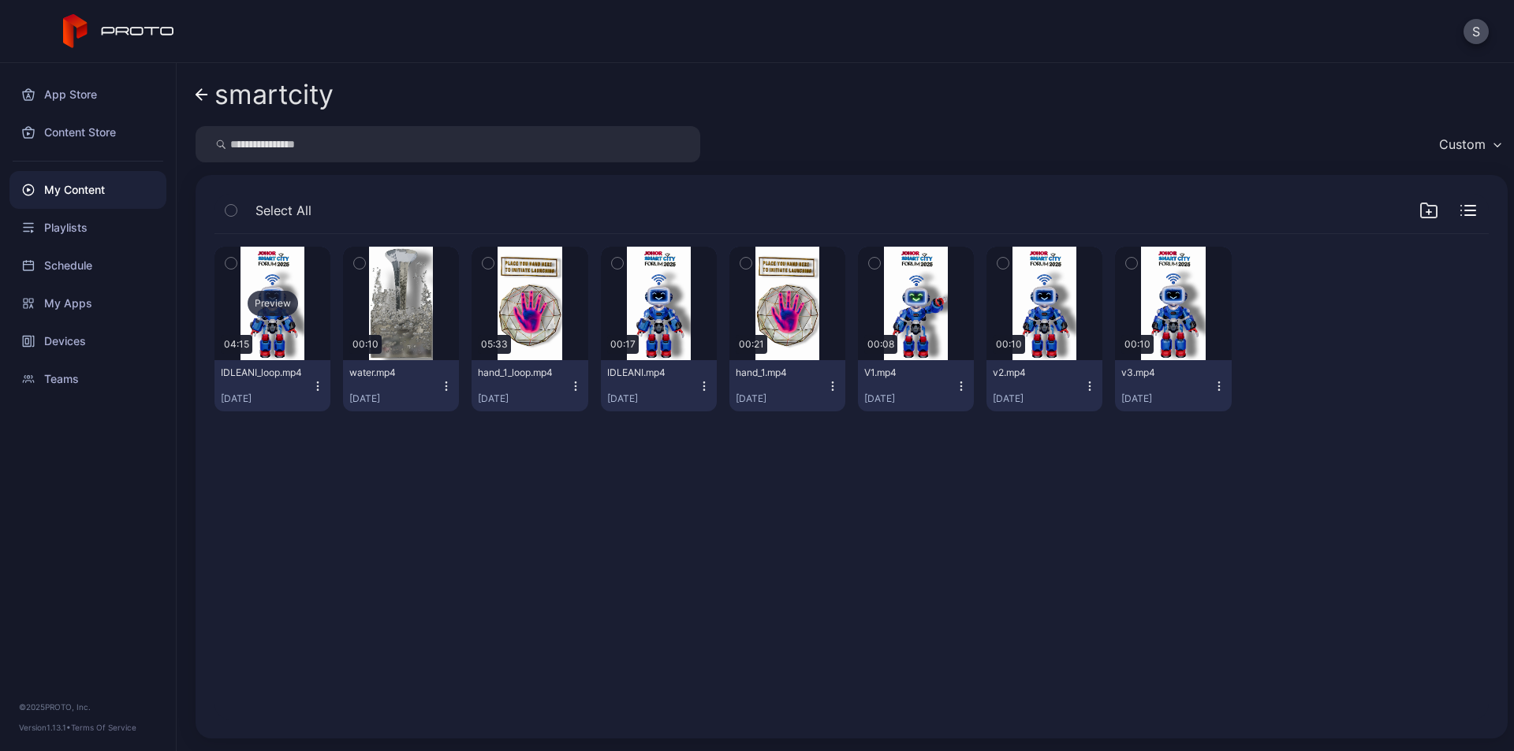
click at [272, 296] on div "Preview" at bounding box center [273, 303] width 50 height 25
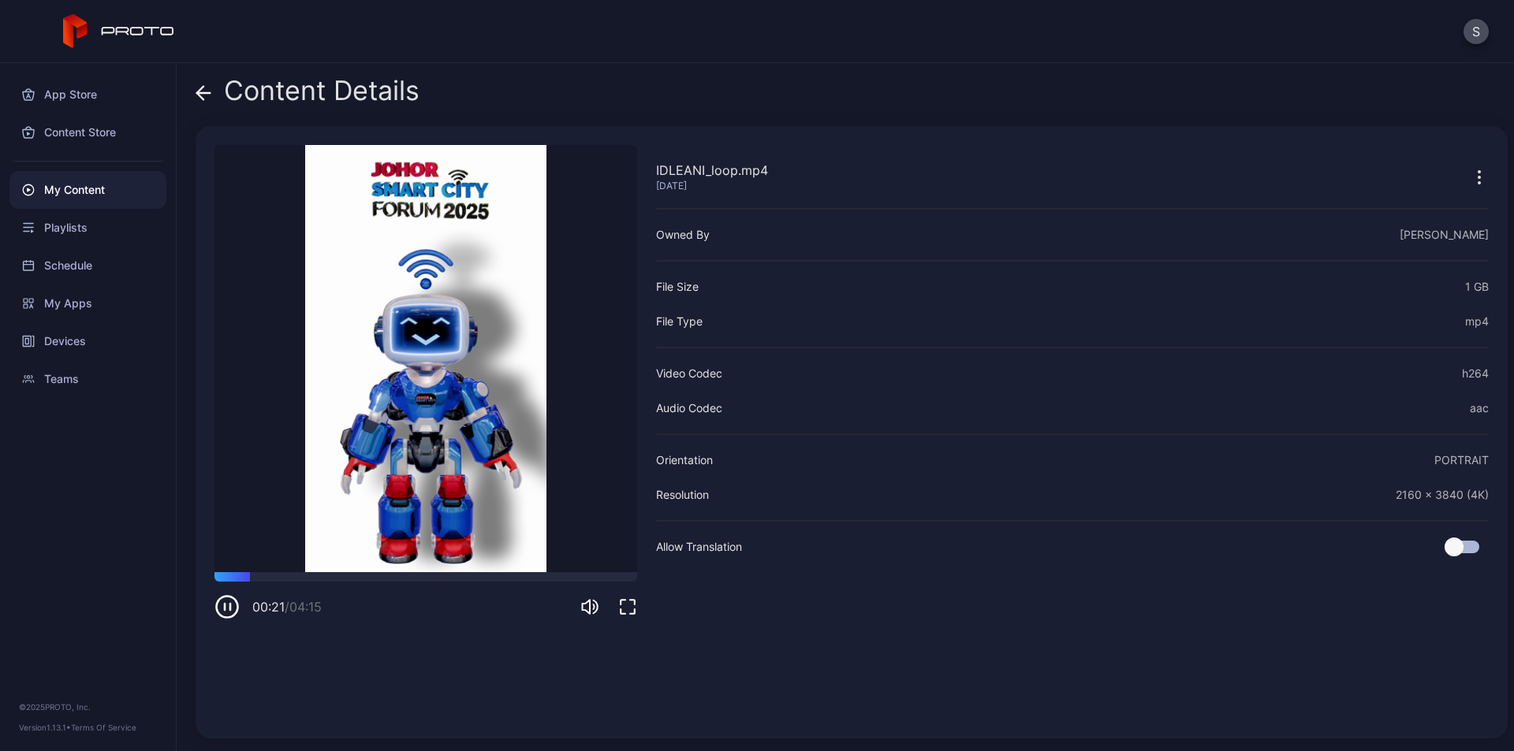
click at [200, 88] on icon at bounding box center [204, 93] width 16 height 16
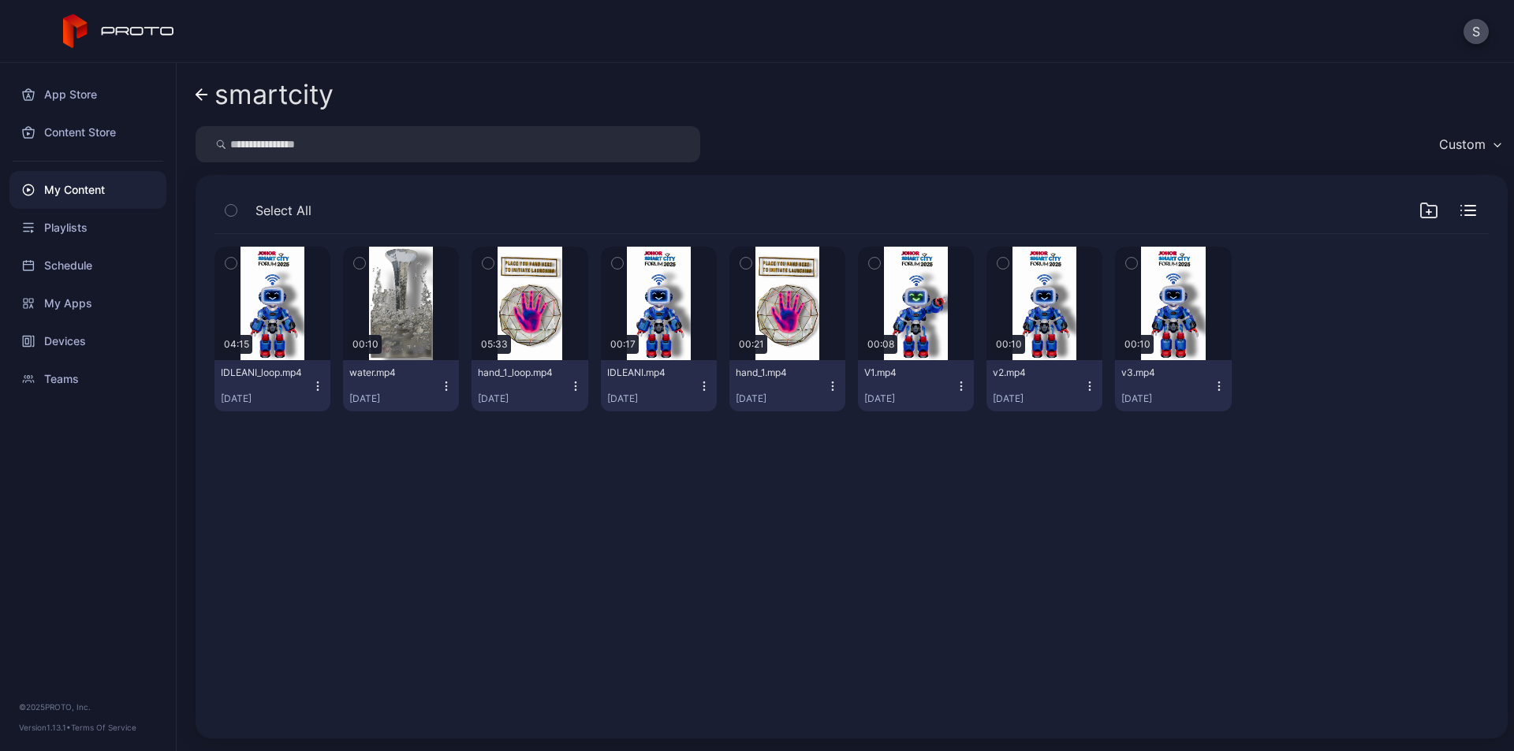
click at [312, 387] on icon "button" at bounding box center [317, 386] width 13 height 13
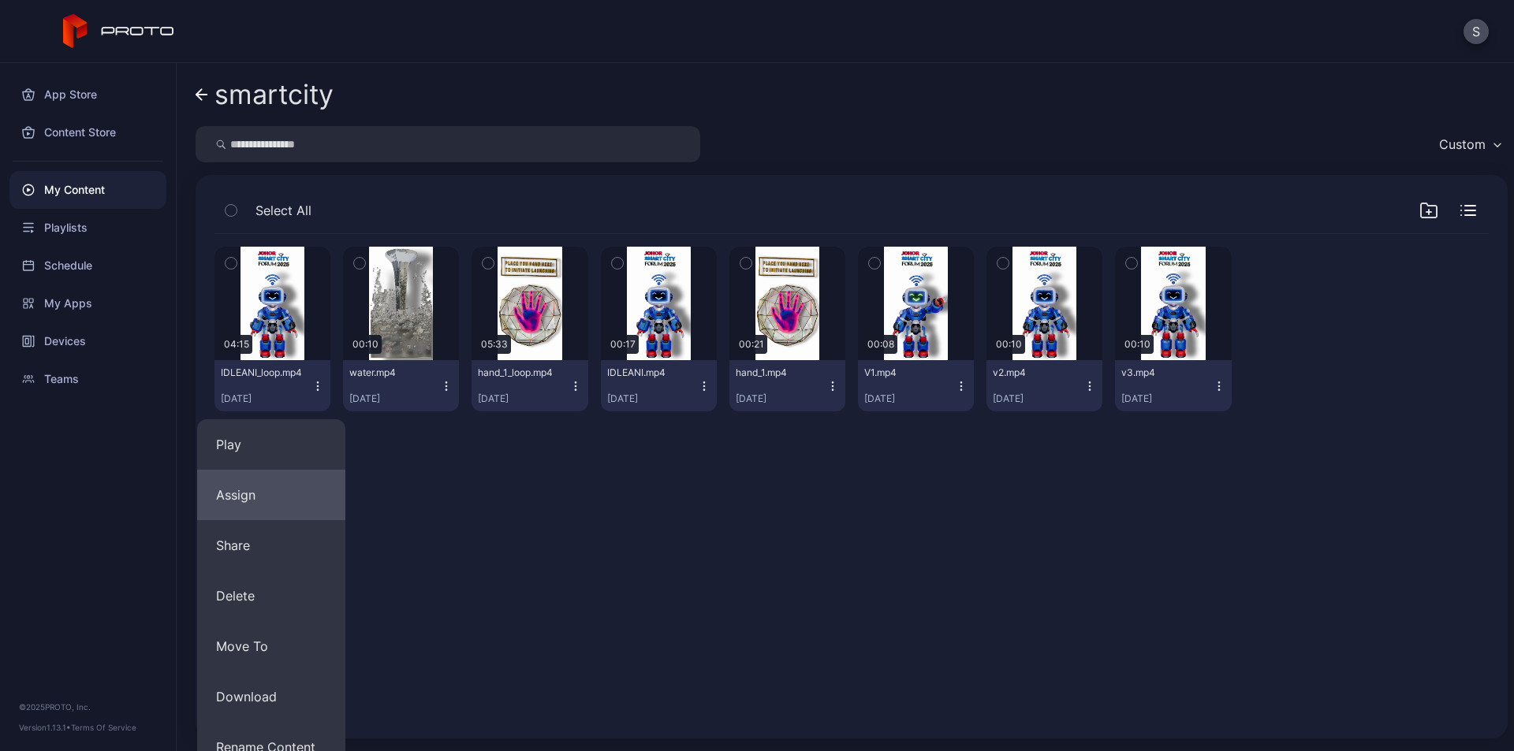
click at [289, 505] on button "Assign" at bounding box center [271, 495] width 148 height 50
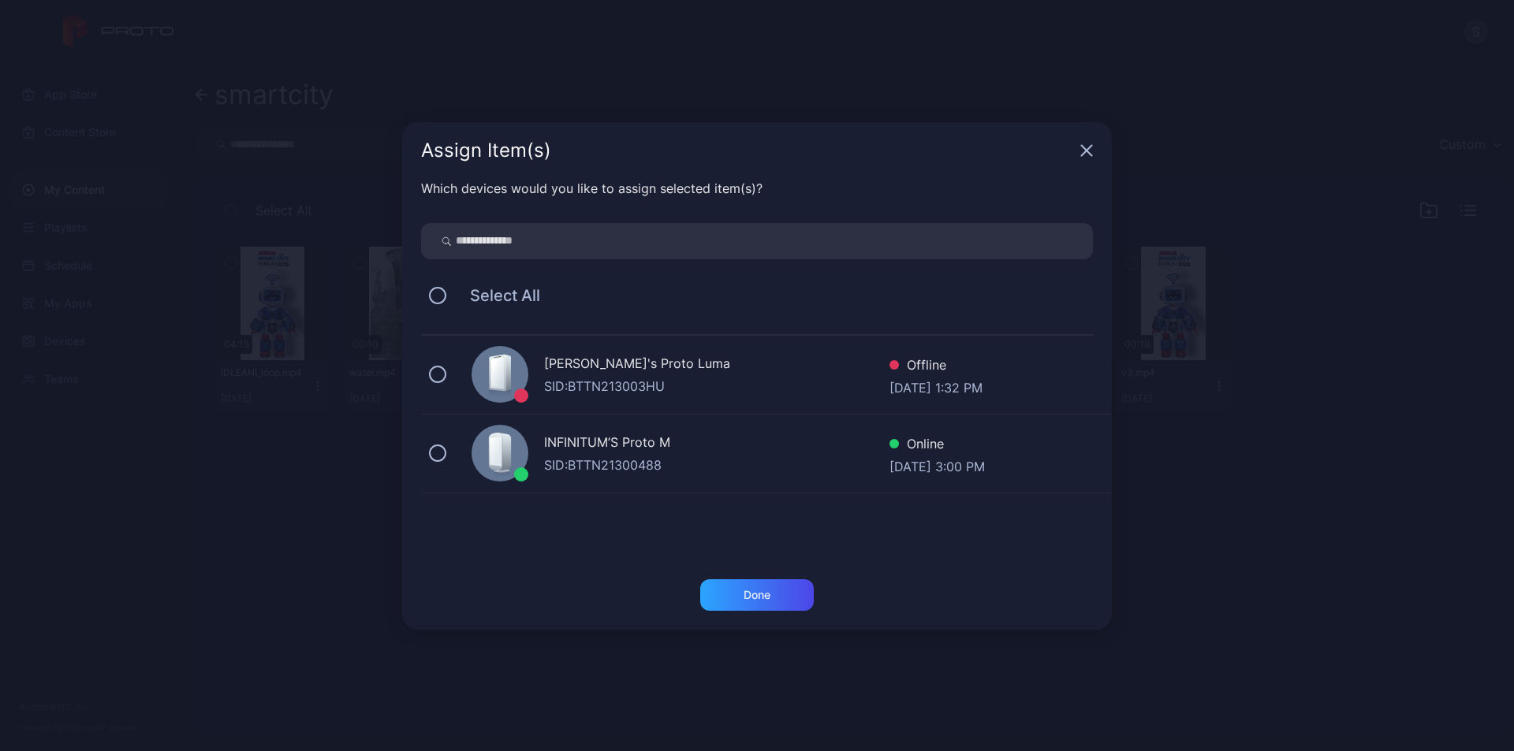
click at [624, 440] on div "INFINITUM’S Proto M" at bounding box center [716, 444] width 345 height 23
click at [785, 595] on div "Done" at bounding box center [757, 596] width 114 height 32
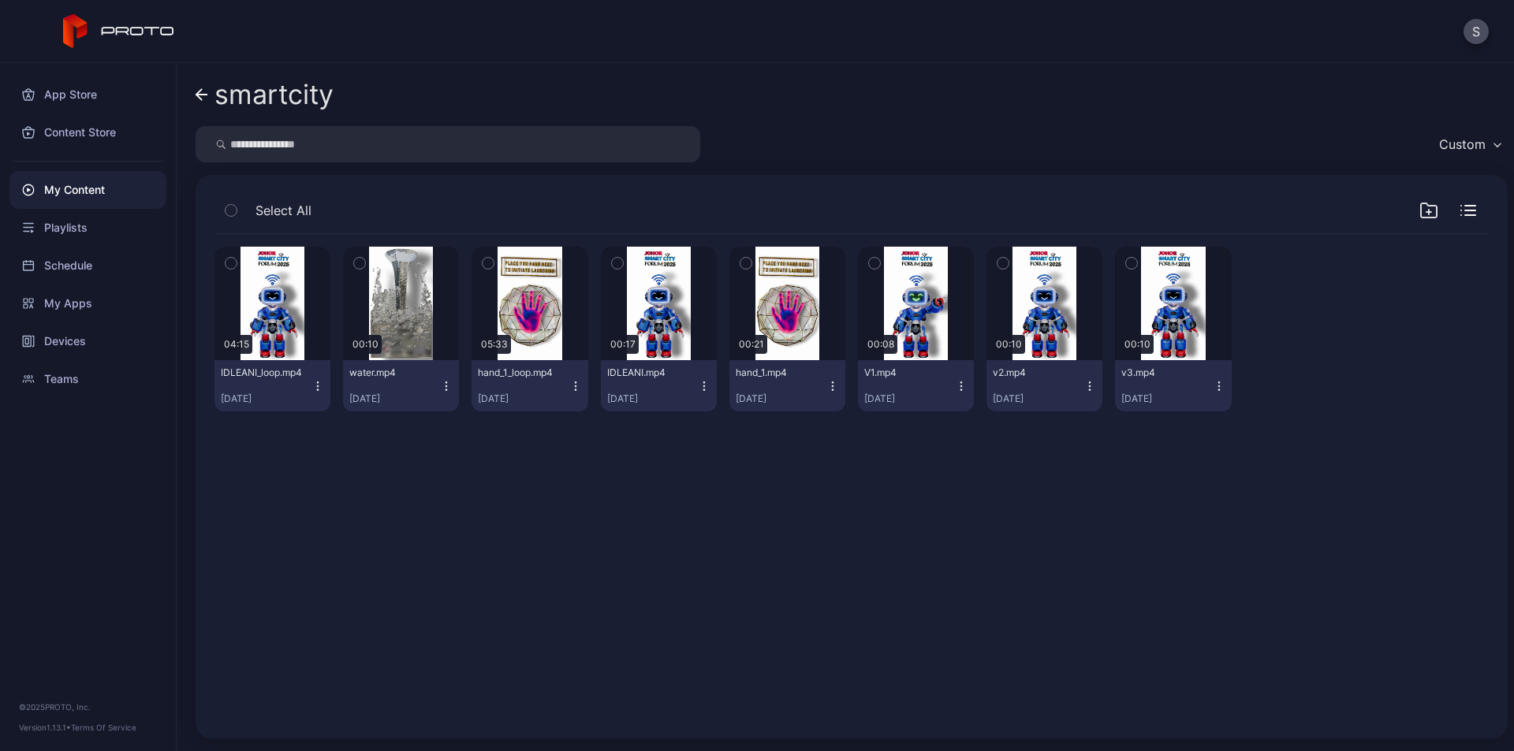
click at [313, 384] on icon "button" at bounding box center [317, 386] width 13 height 13
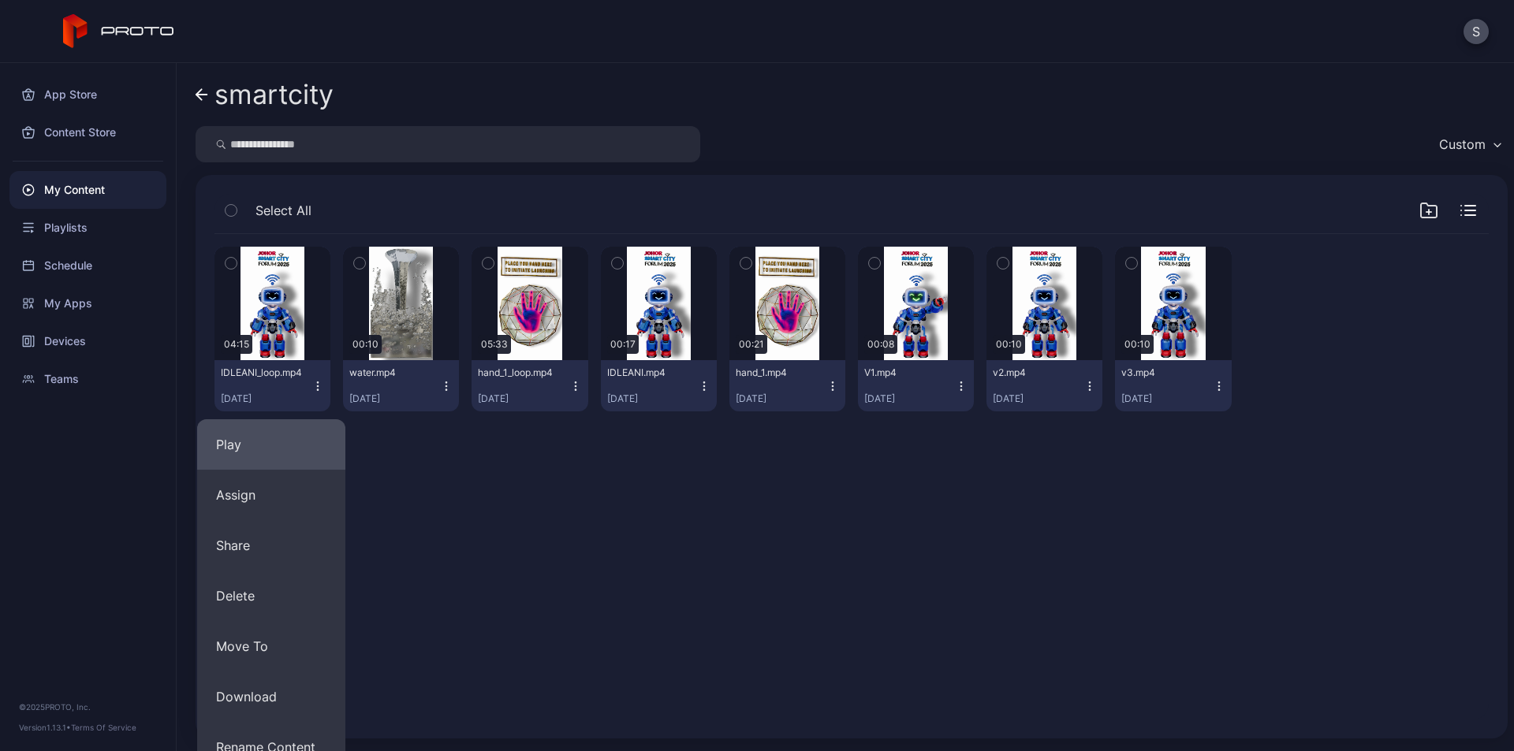
click at [281, 464] on button "Play" at bounding box center [271, 444] width 148 height 50
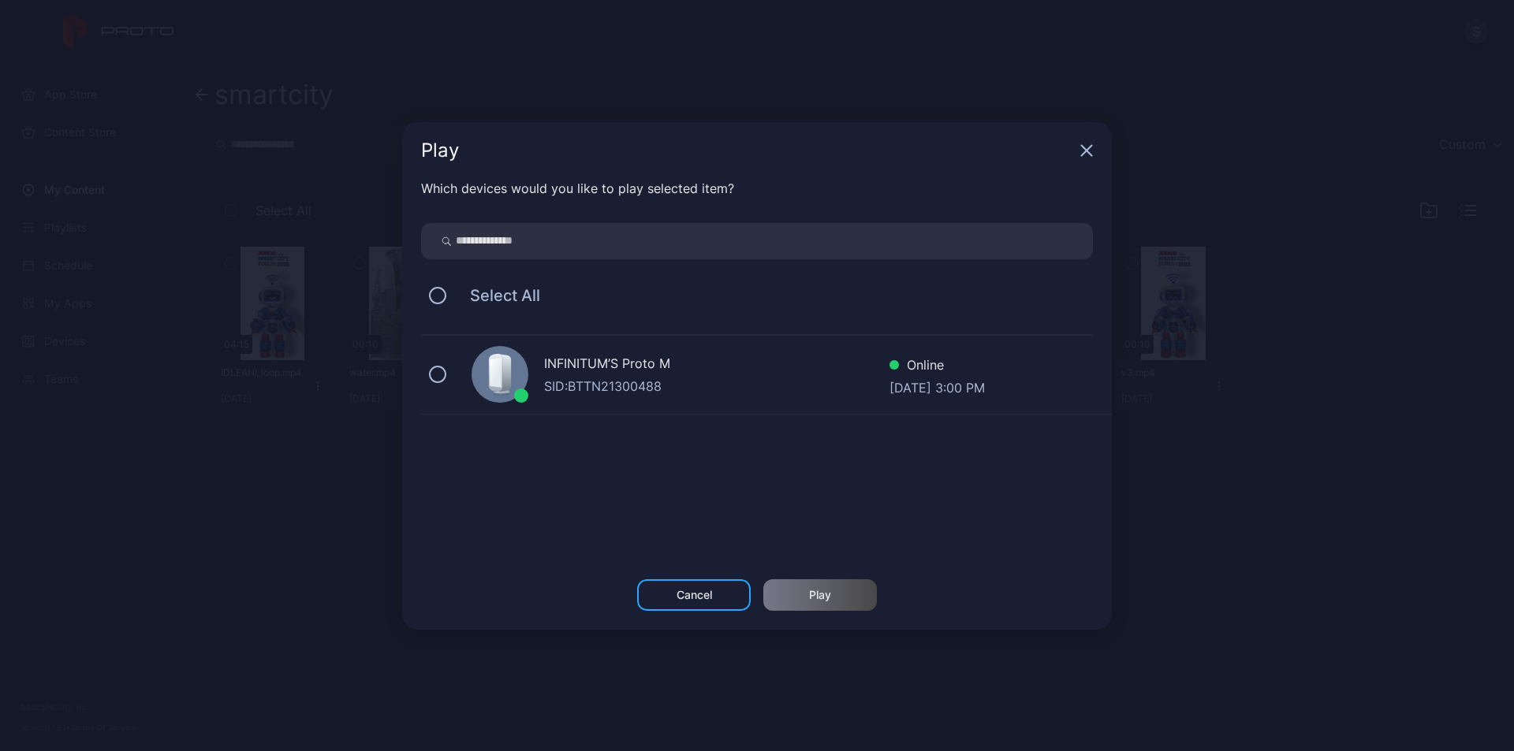
click at [680, 366] on div "INFINITUM’S Proto M" at bounding box center [716, 365] width 345 height 23
click at [824, 576] on div "Which devices would you like to play selected item? Select All INFINITUM’S Prot…" at bounding box center [757, 379] width 710 height 401
click at [829, 597] on div "Play" at bounding box center [820, 595] width 22 height 13
